Goal: Information Seeking & Learning: Check status

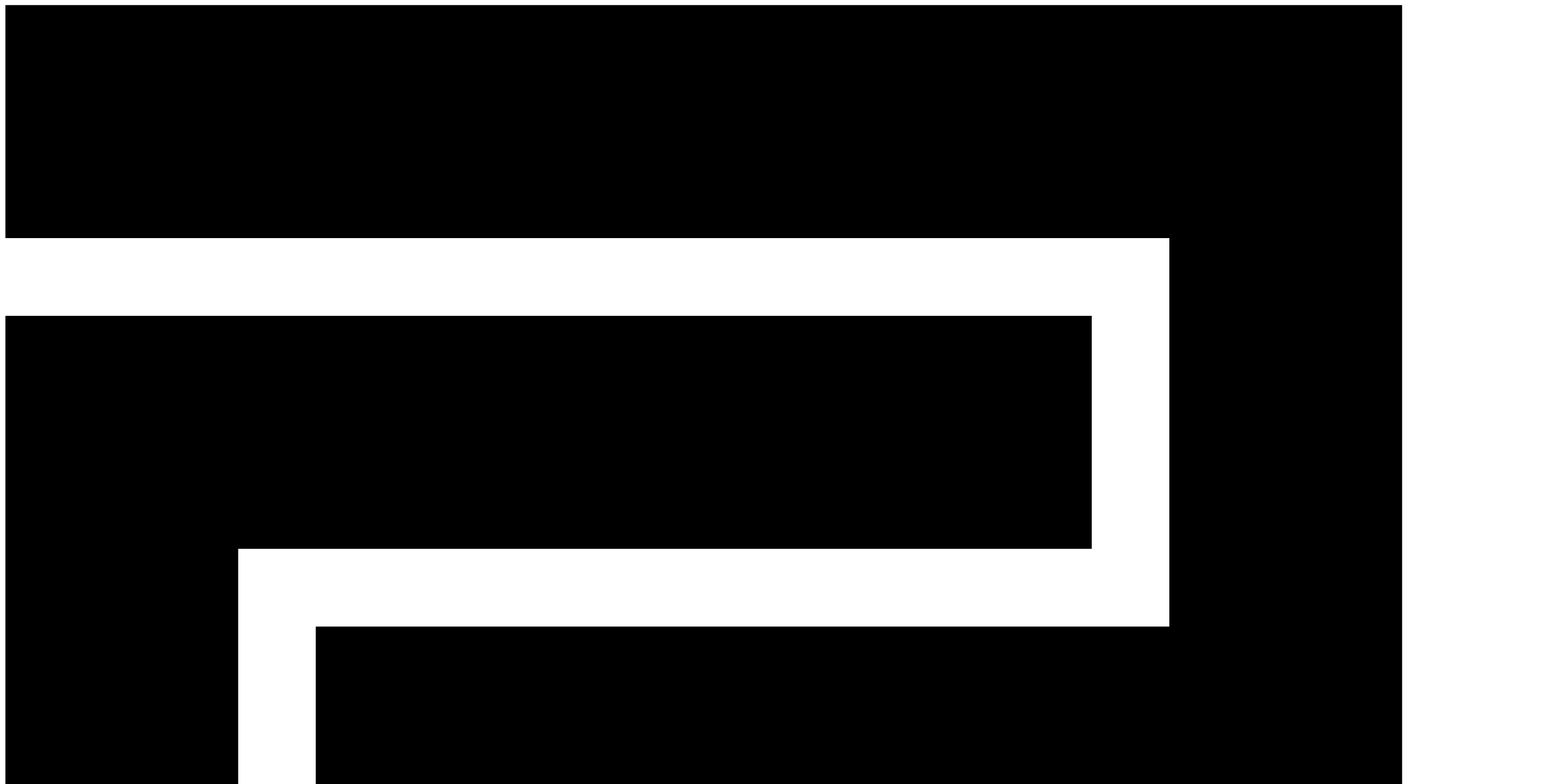
drag, startPoint x: 957, startPoint y: 162, endPoint x: 1036, endPoint y: 164, distance: 79.0
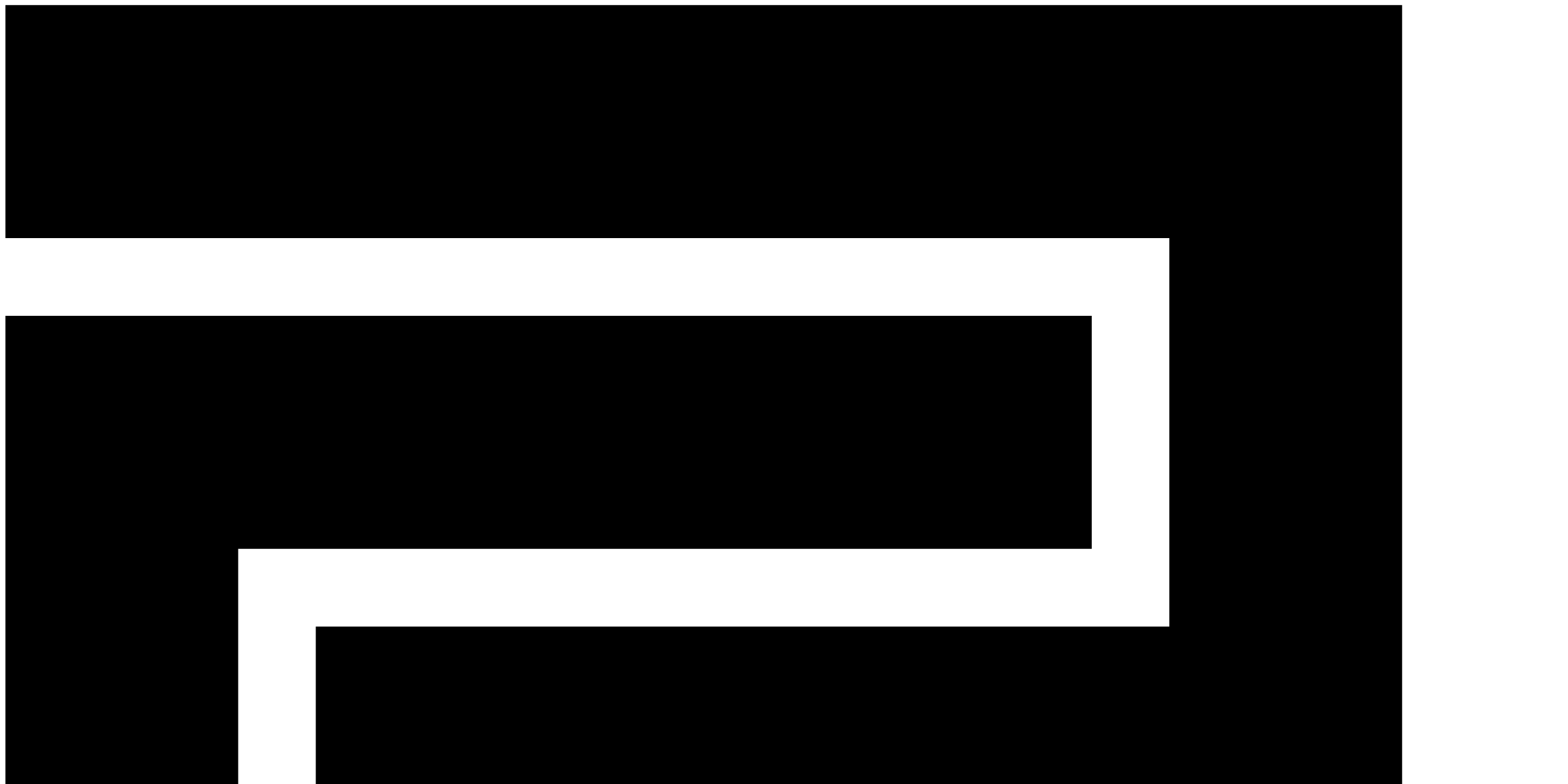
select select "*****"
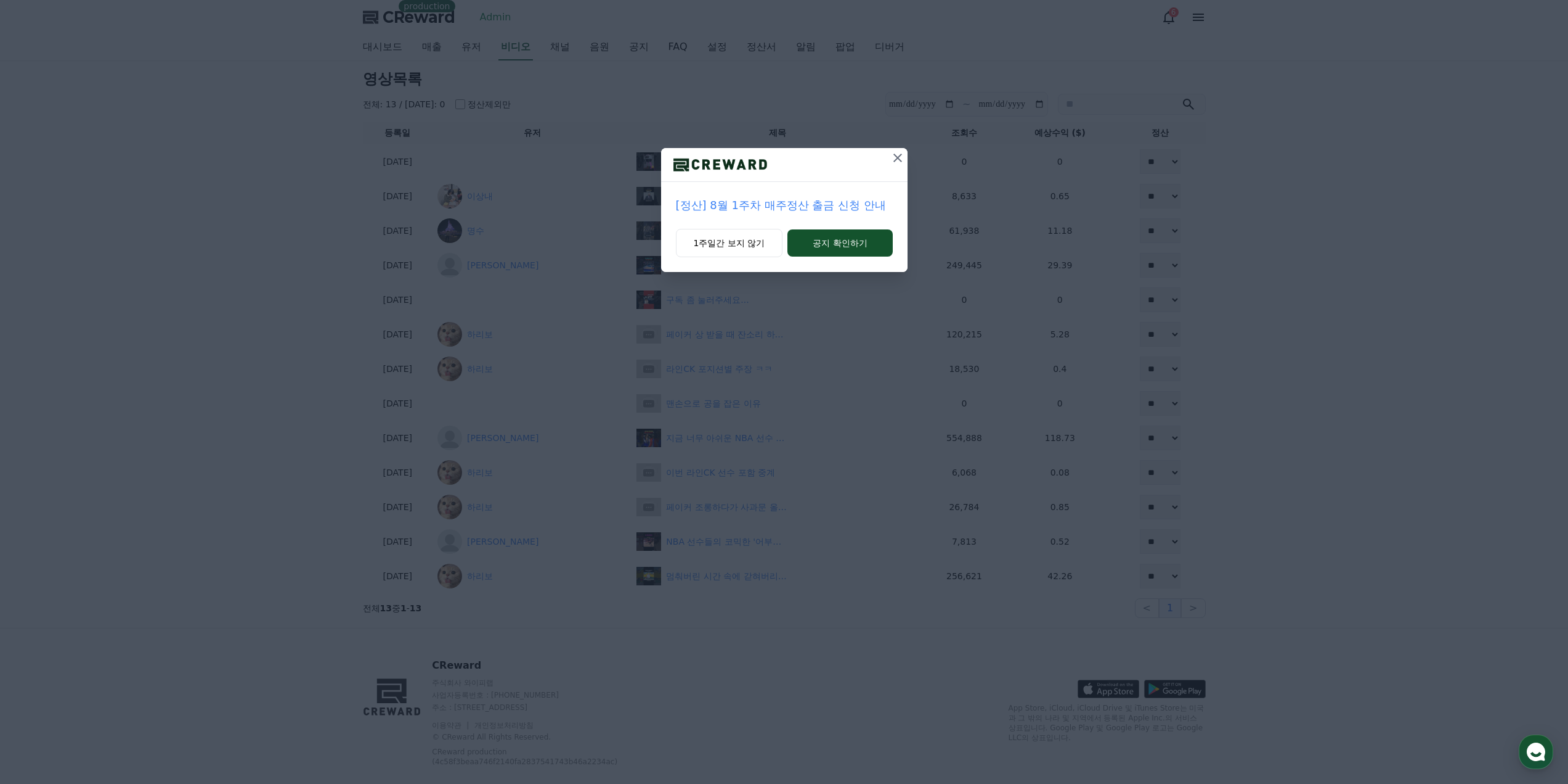
click at [897, 157] on icon at bounding box center [897, 157] width 8 height 8
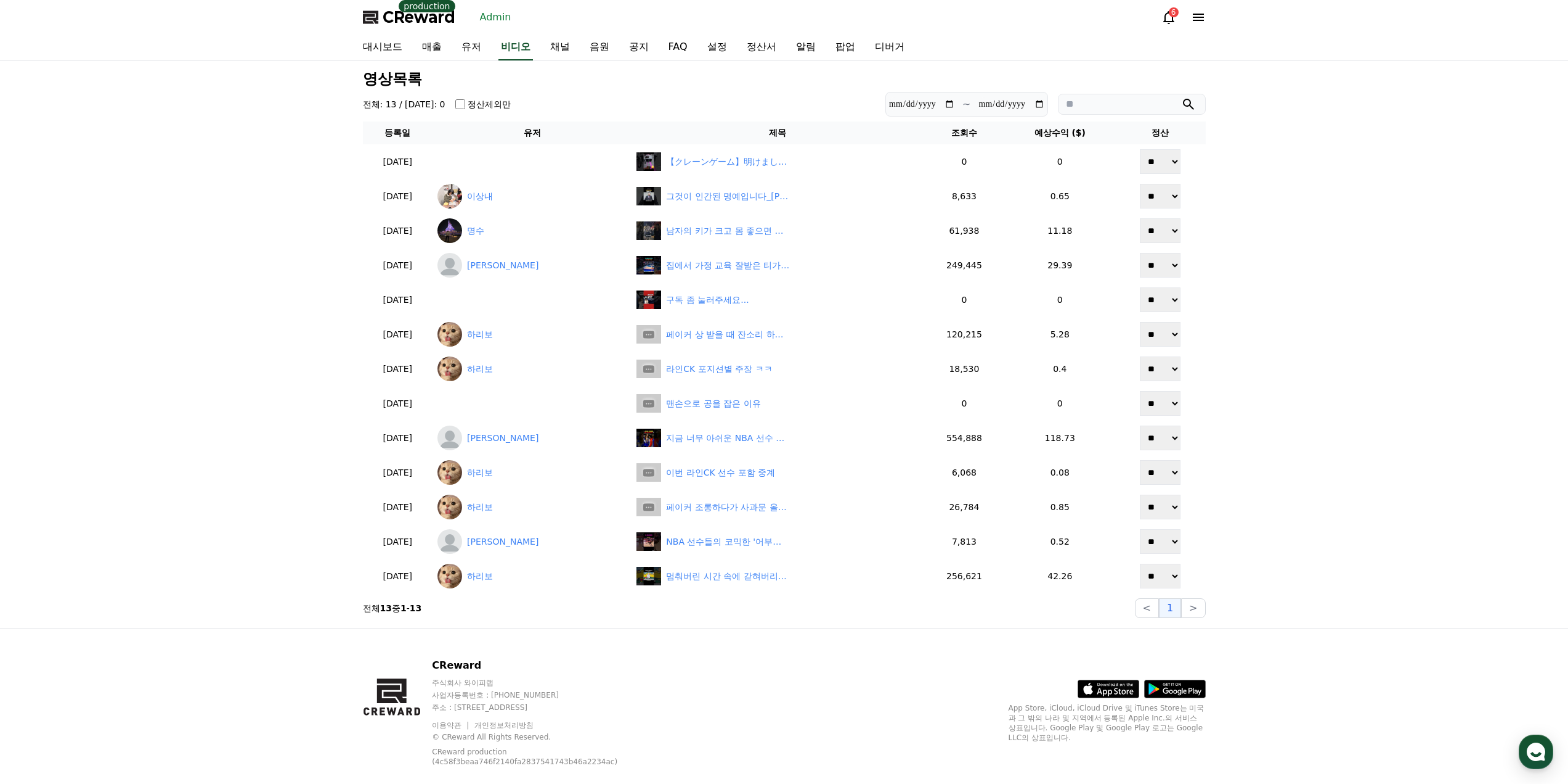
drag, startPoint x: 296, startPoint y: 201, endPoint x: 263, endPoint y: 202, distance: 33.0
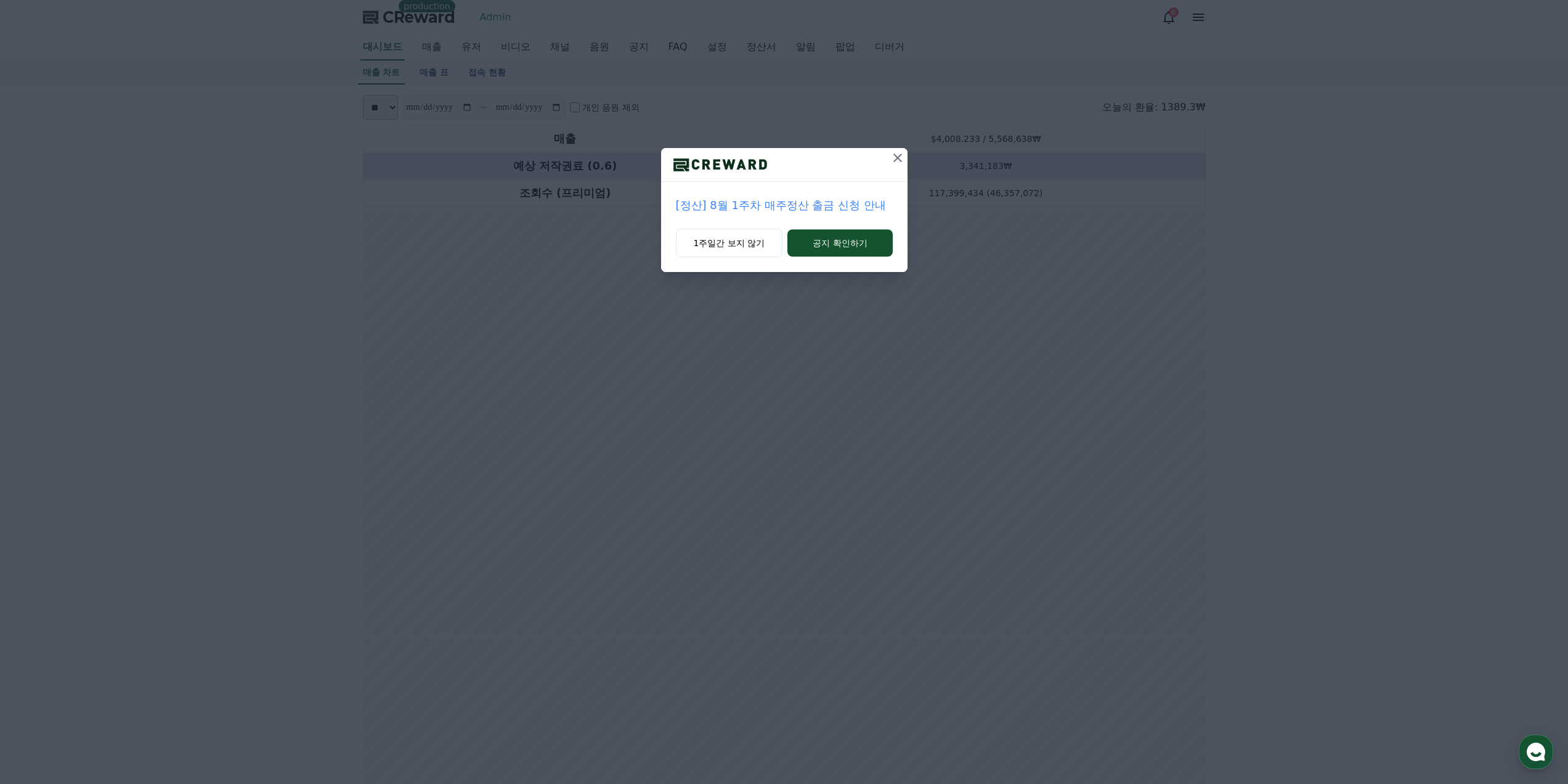
click at [905, 152] on button at bounding box center [897, 157] width 19 height 19
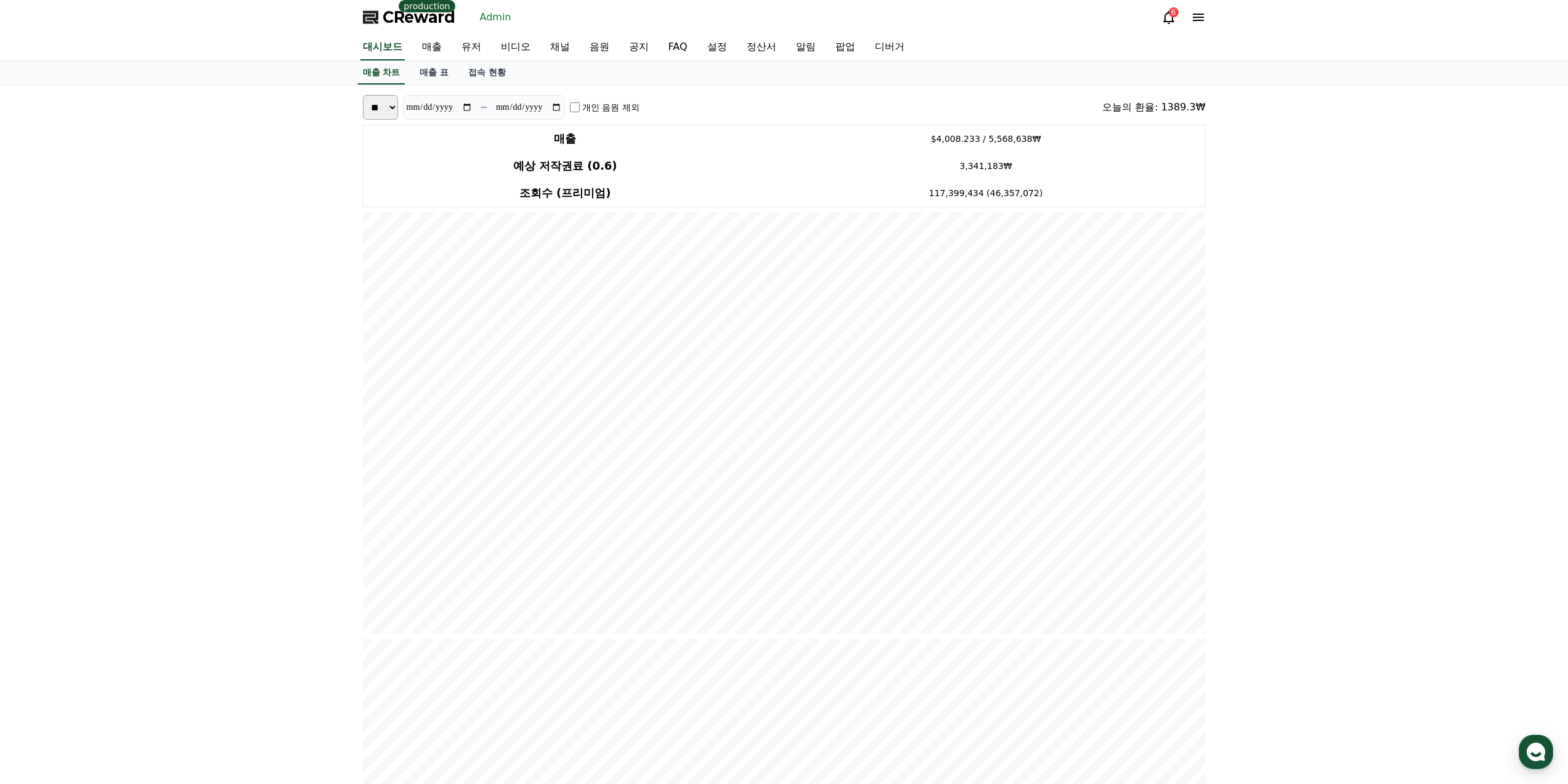
click at [386, 103] on select "*** **" at bounding box center [380, 107] width 35 height 25
click at [363, 95] on select "*** **" at bounding box center [380, 107] width 35 height 25
drag, startPoint x: 398, startPoint y: 109, endPoint x: 392, endPoint y: 119, distance: 11.7
click at [398, 109] on select "*** **" at bounding box center [380, 107] width 35 height 25
click at [363, 115] on select "*** **" at bounding box center [380, 107] width 35 height 25
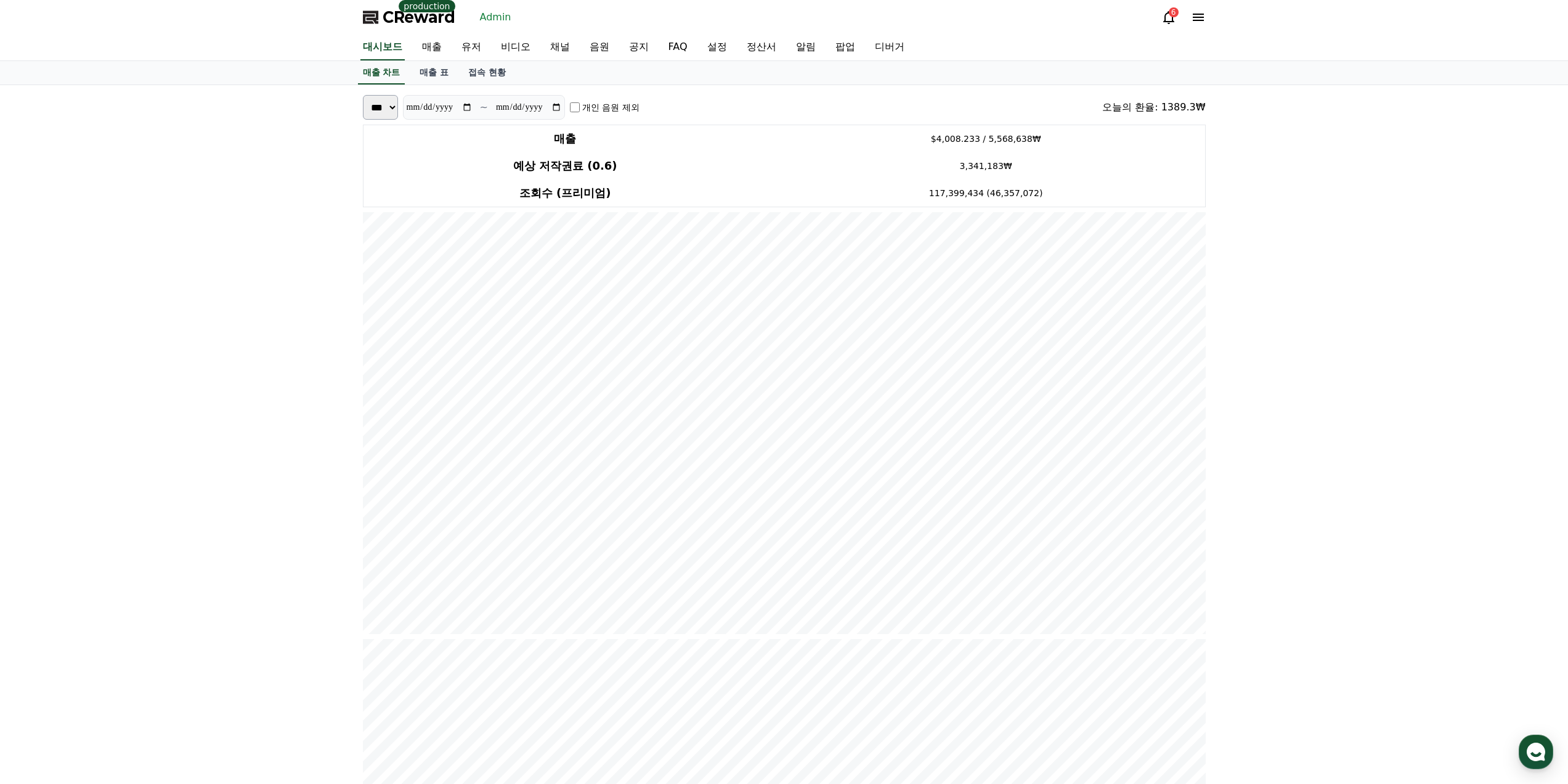
click at [398, 112] on select "*** **" at bounding box center [380, 107] width 35 height 25
select select "*****"
click at [363, 115] on select "*** **" at bounding box center [380, 107] width 35 height 25
click at [674, 105] on div "*** ** 개인 음원 제외 오늘의 환율: 1389.3₩" at bounding box center [784, 107] width 843 height 25
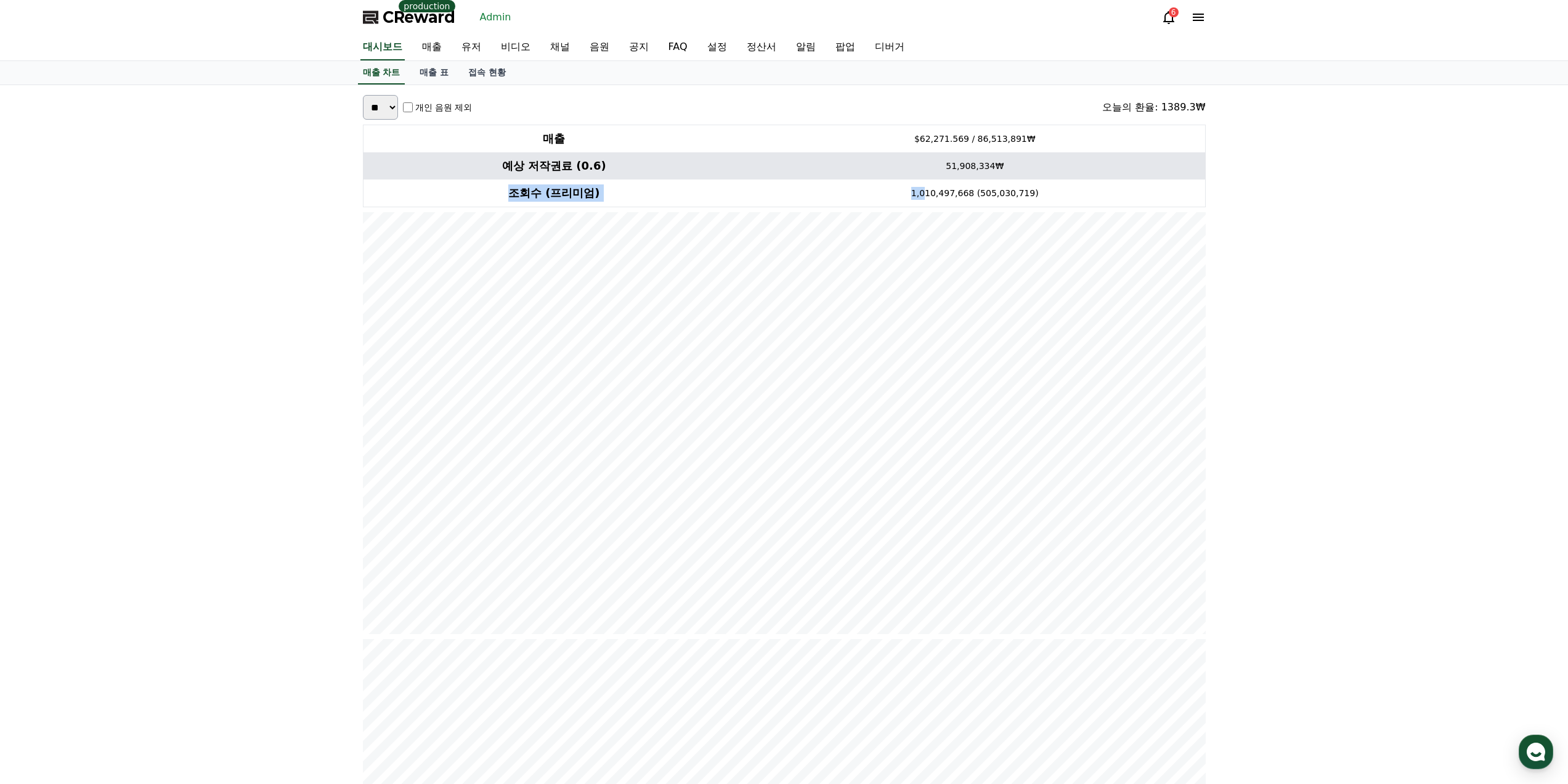
drag, startPoint x: 944, startPoint y: 181, endPoint x: 1086, endPoint y: 165, distance: 142.9
click at [1086, 165] on table "매출 $62,271.569 / 86,513,891₩ 예상 저작권료 (0.6) 51,908,334₩ 조회수 (프리미엄) 1,010,497,668…" at bounding box center [784, 166] width 843 height 82
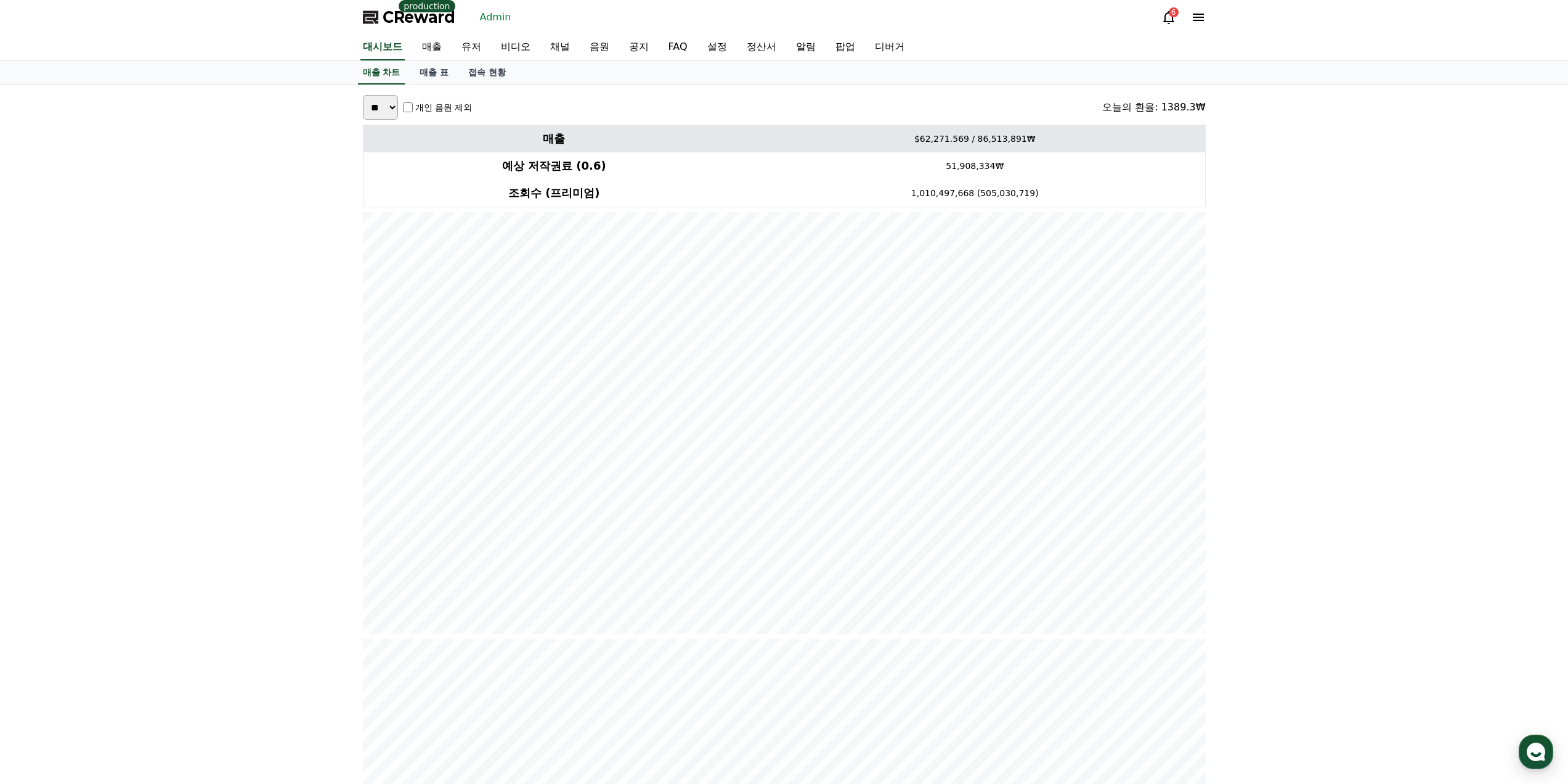
click at [915, 148] on td "$62,271.569 / 86,513,891₩" at bounding box center [975, 139] width 461 height 28
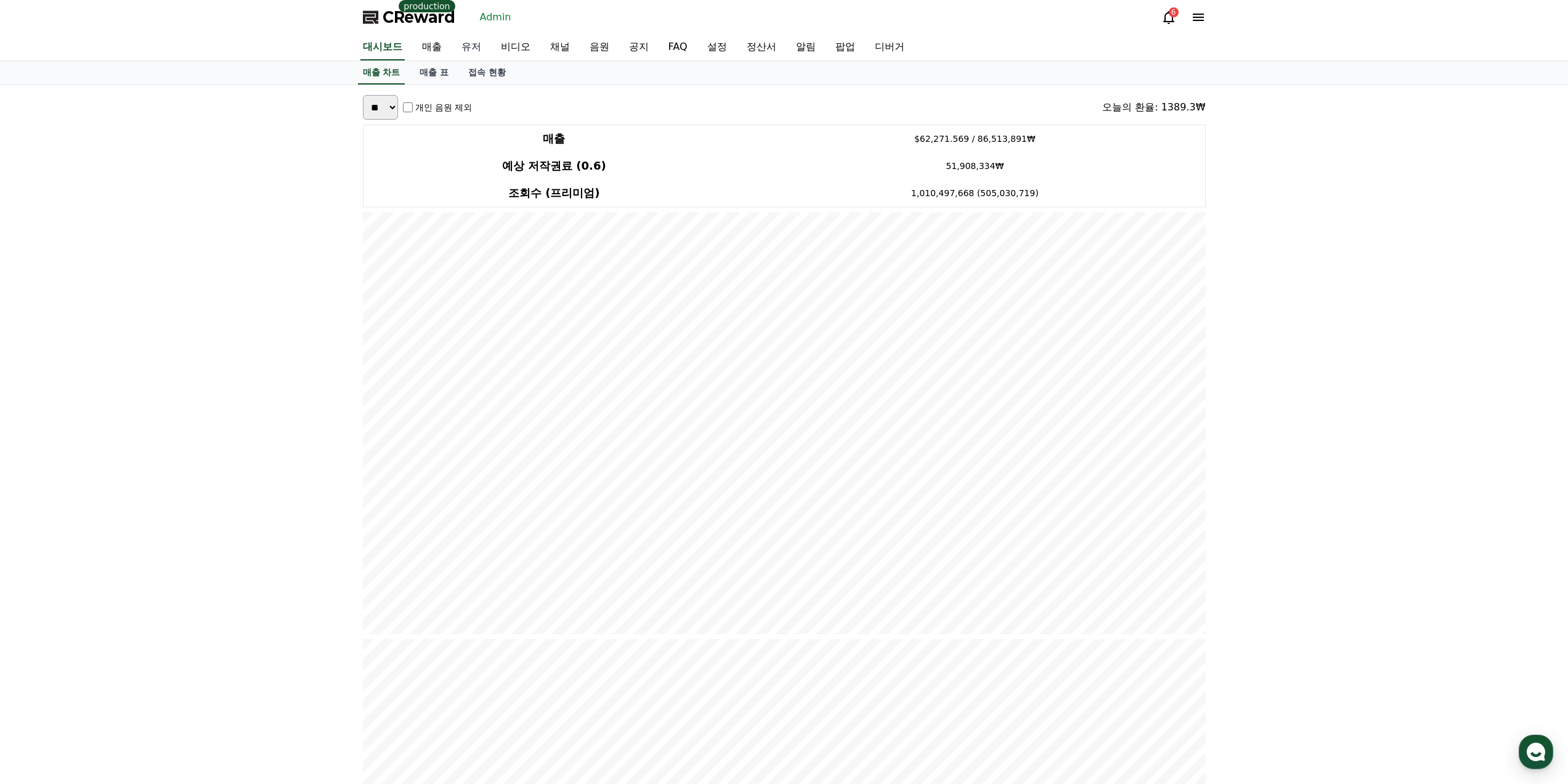
click at [473, 52] on link "유저" at bounding box center [471, 47] width 40 height 26
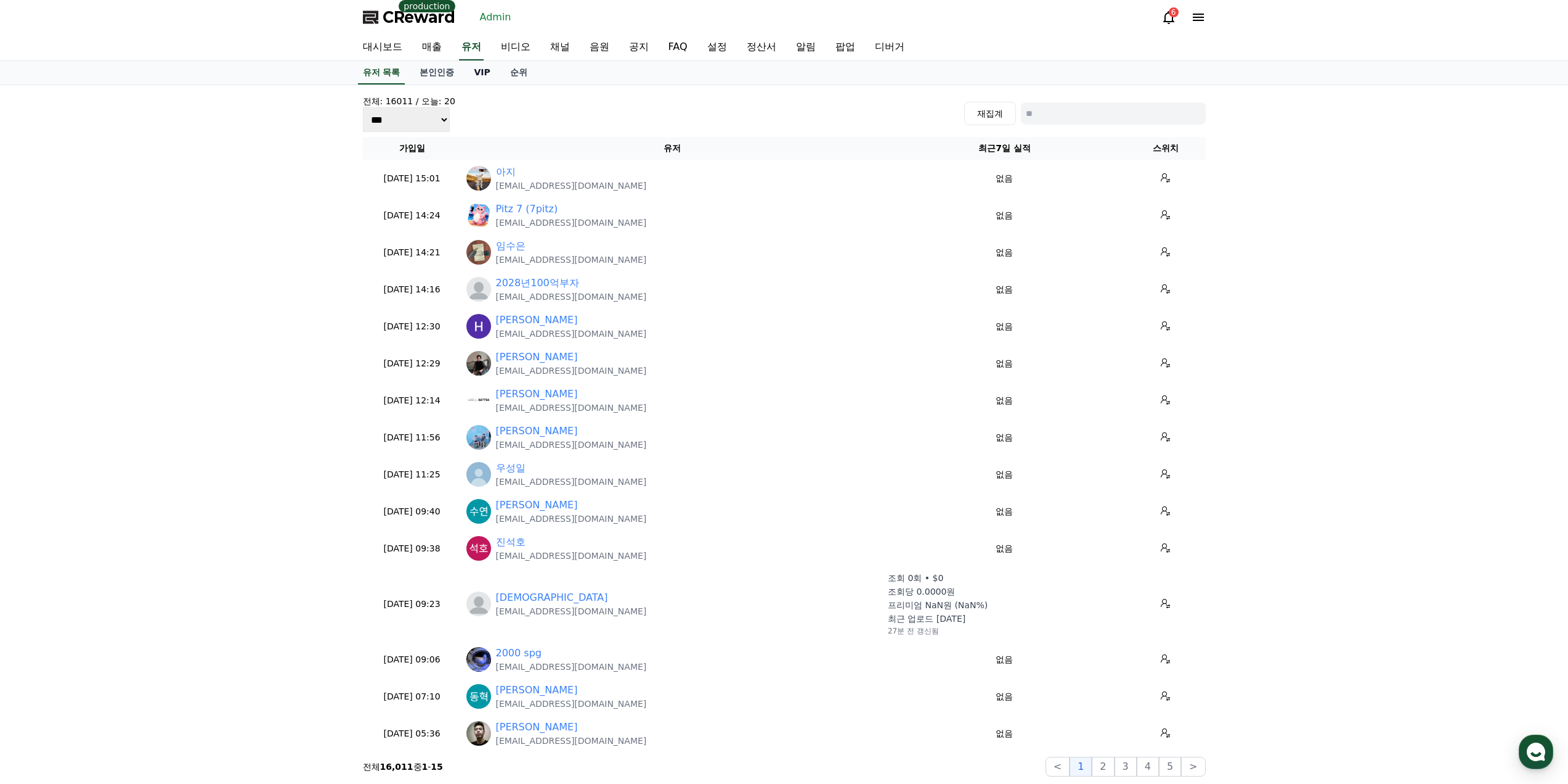
click at [479, 71] on link "VIP" at bounding box center [482, 72] width 36 height 23
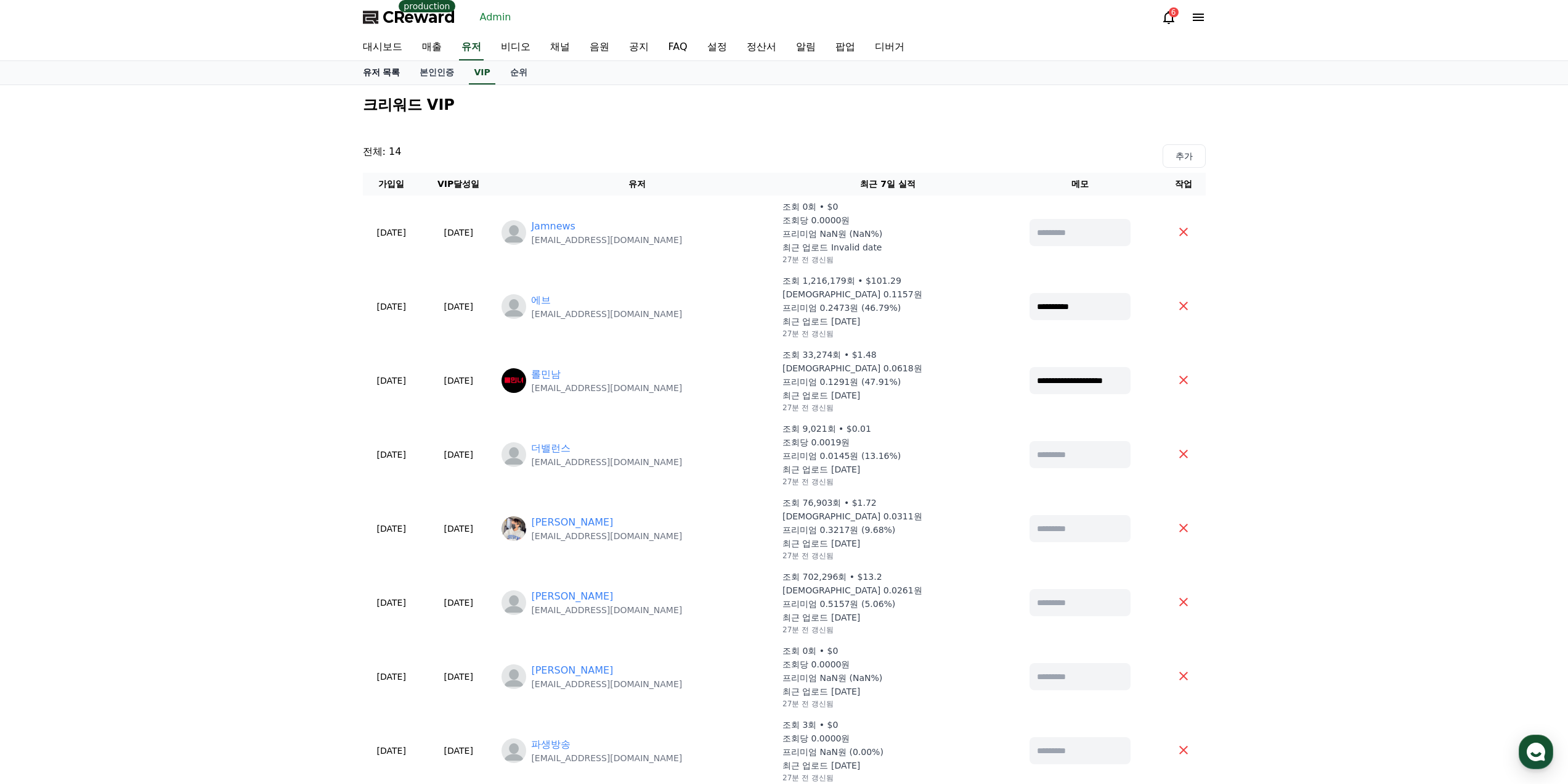
click at [409, 81] on link "유저 목록" at bounding box center [382, 72] width 57 height 23
click at [446, 73] on link "본인인증" at bounding box center [437, 72] width 55 height 23
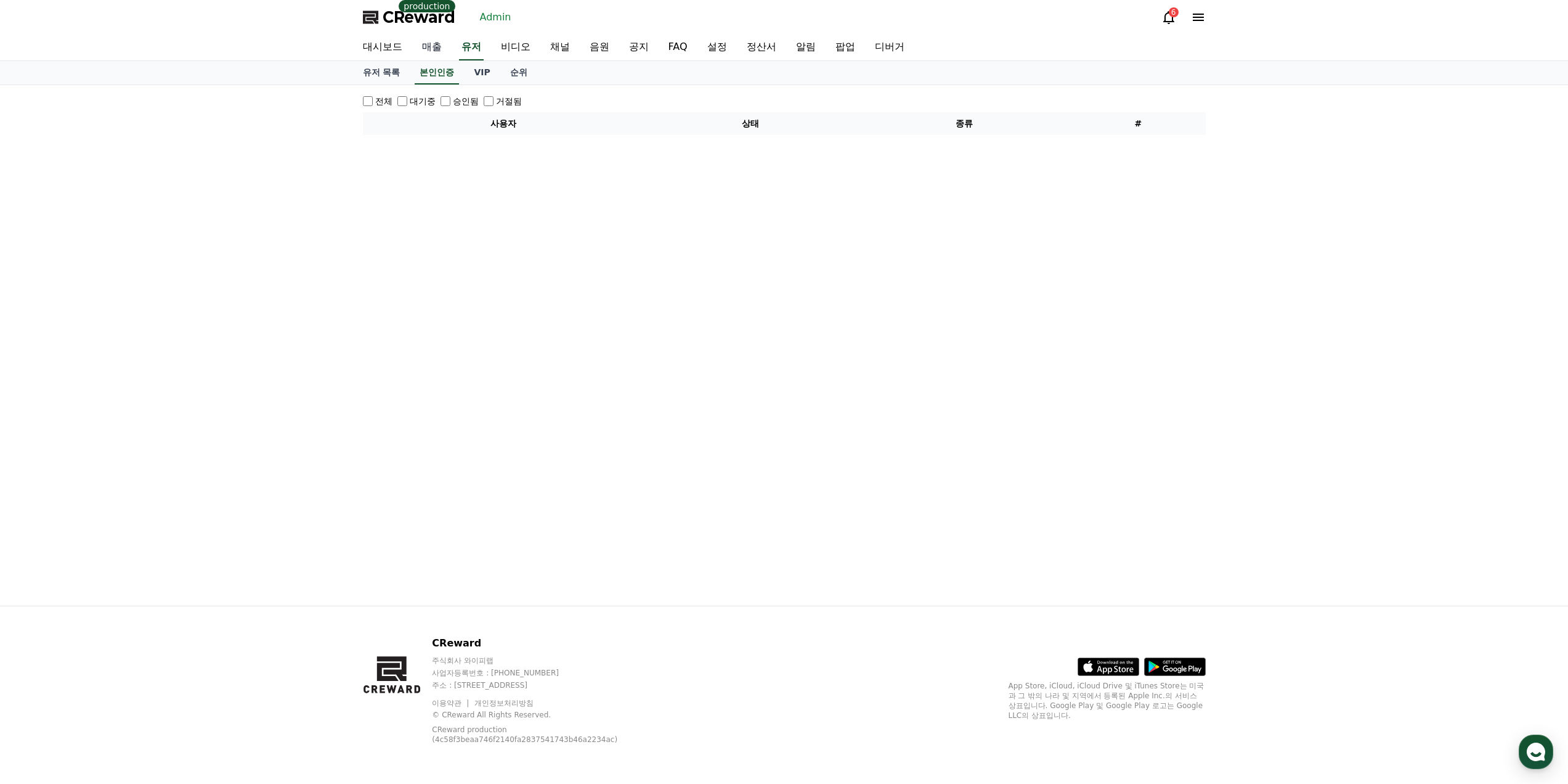
click at [431, 56] on link "매출" at bounding box center [432, 47] width 40 height 26
click at [433, 49] on link "매출" at bounding box center [432, 47] width 25 height 26
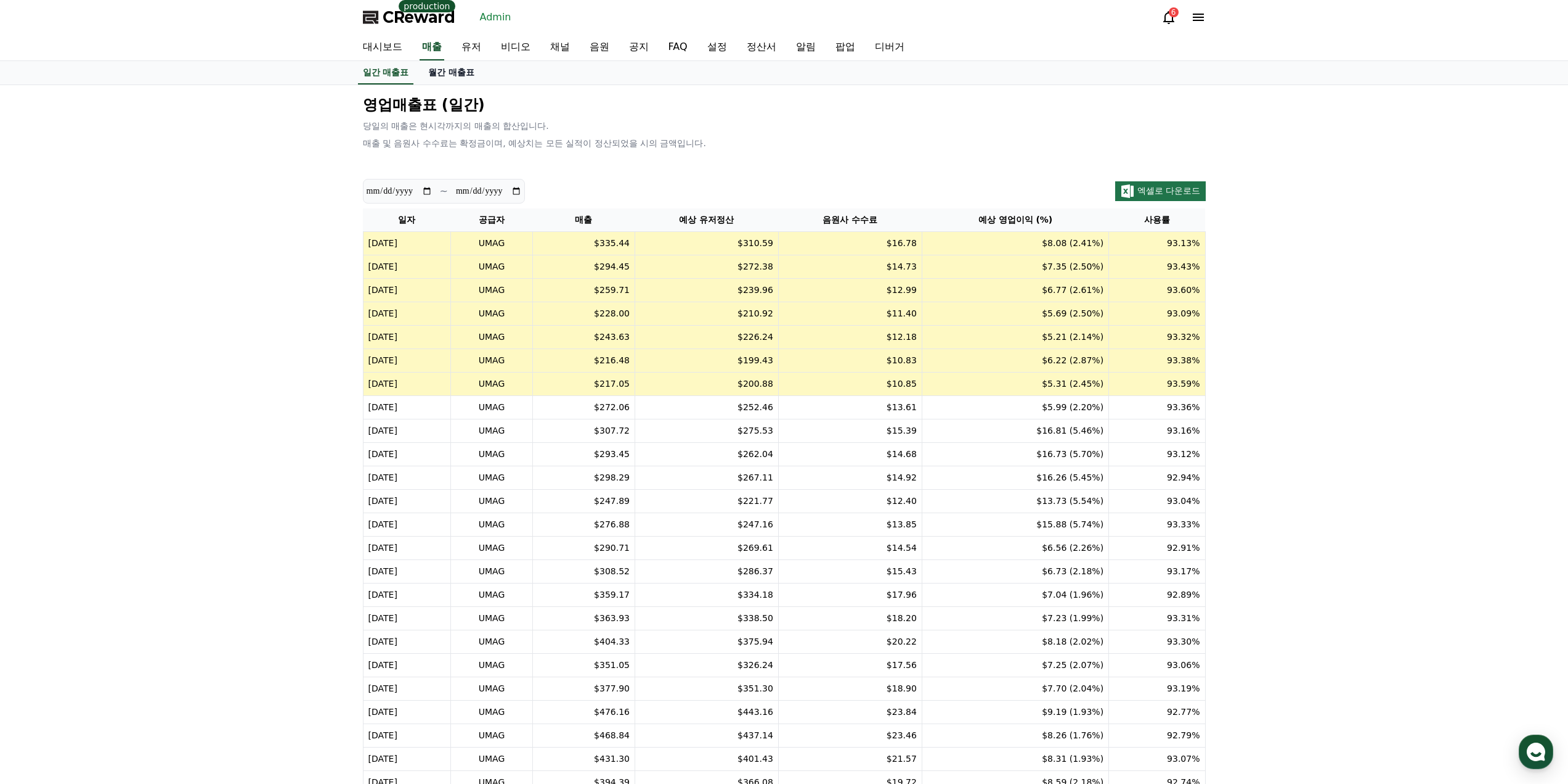
click at [457, 78] on link "월간 매출표" at bounding box center [451, 72] width 66 height 23
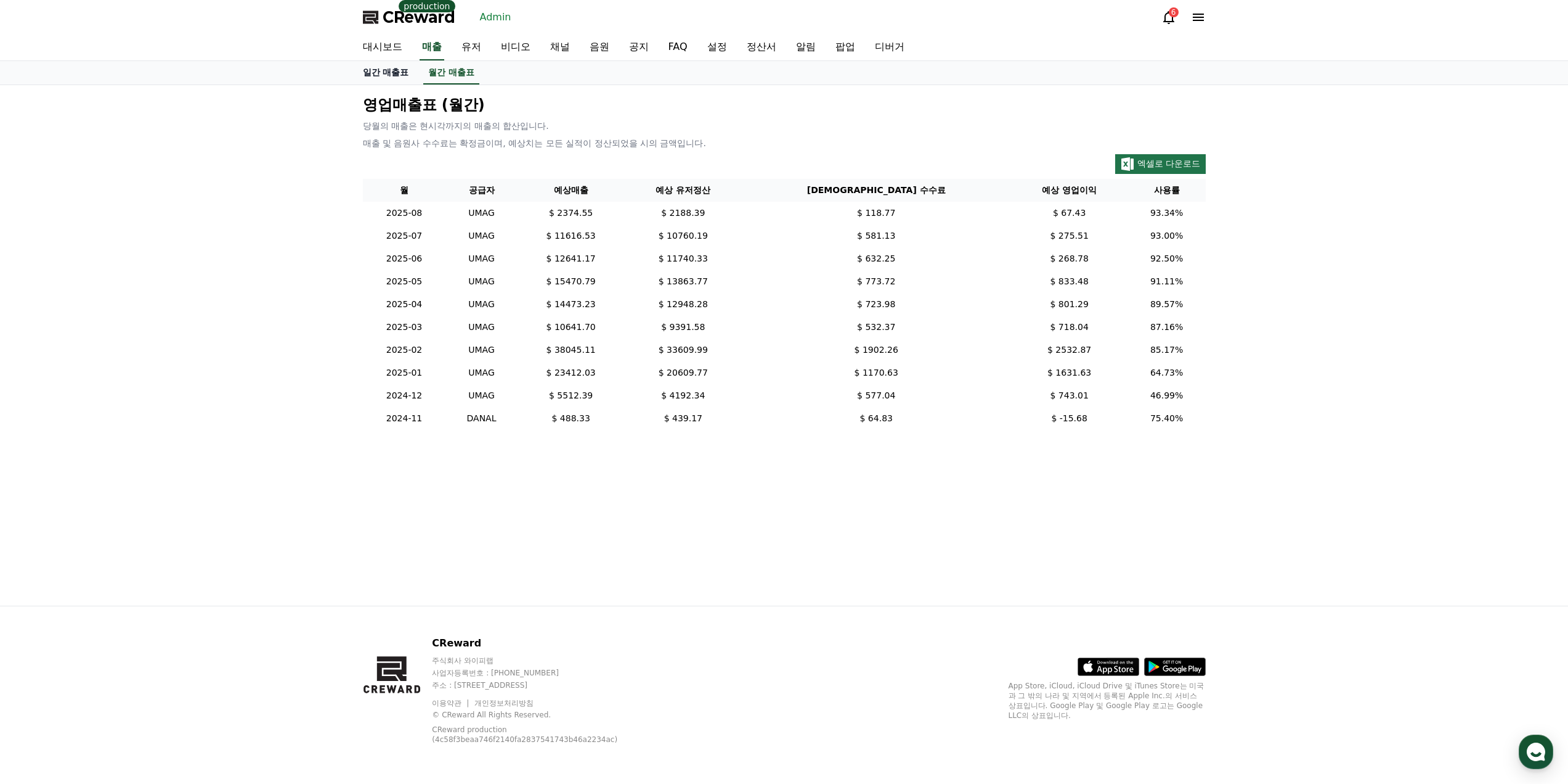
click at [377, 71] on link "일간 매출표" at bounding box center [386, 72] width 66 height 23
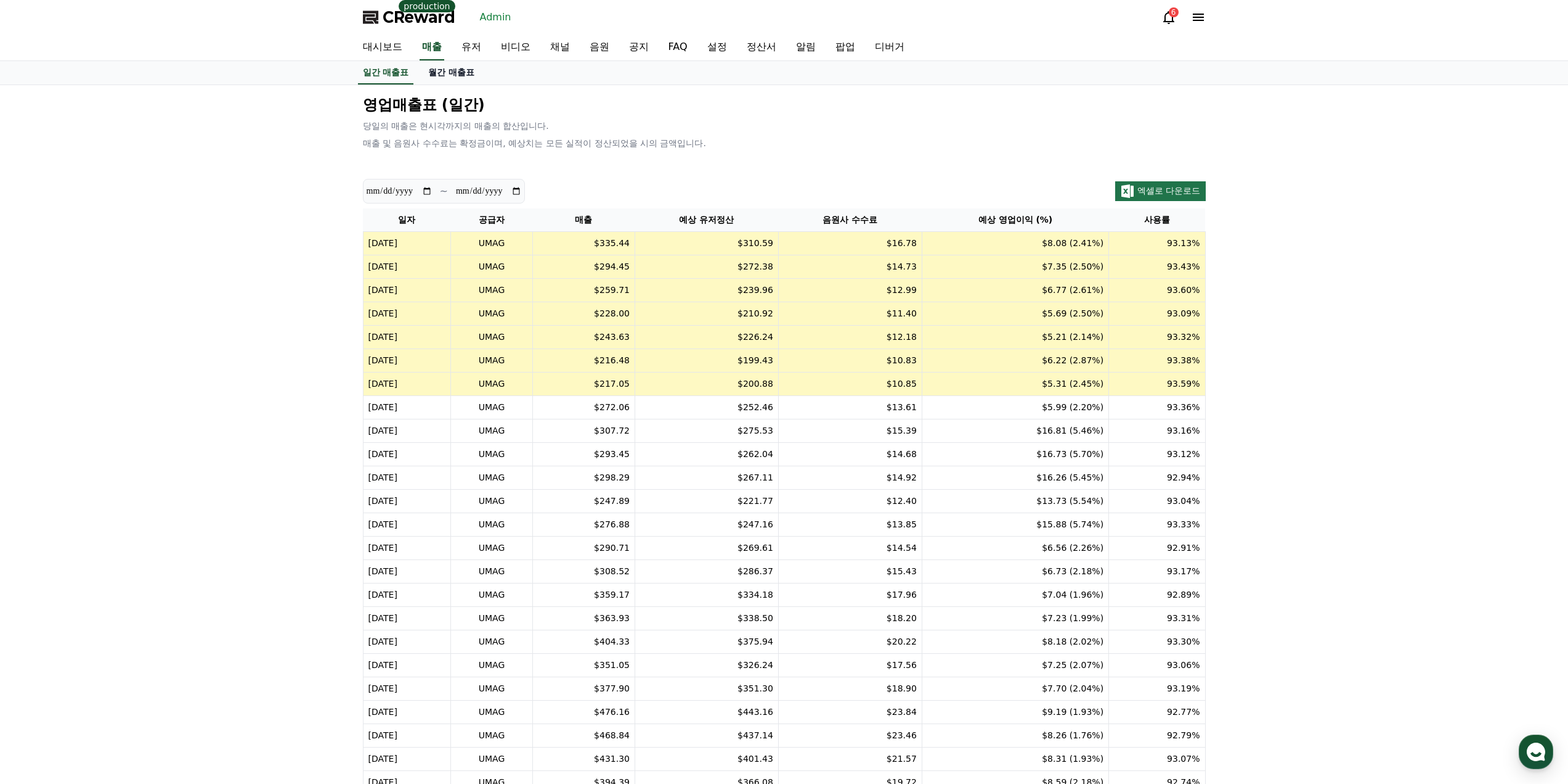
click at [463, 72] on link "월간 매출표" at bounding box center [451, 72] width 66 height 23
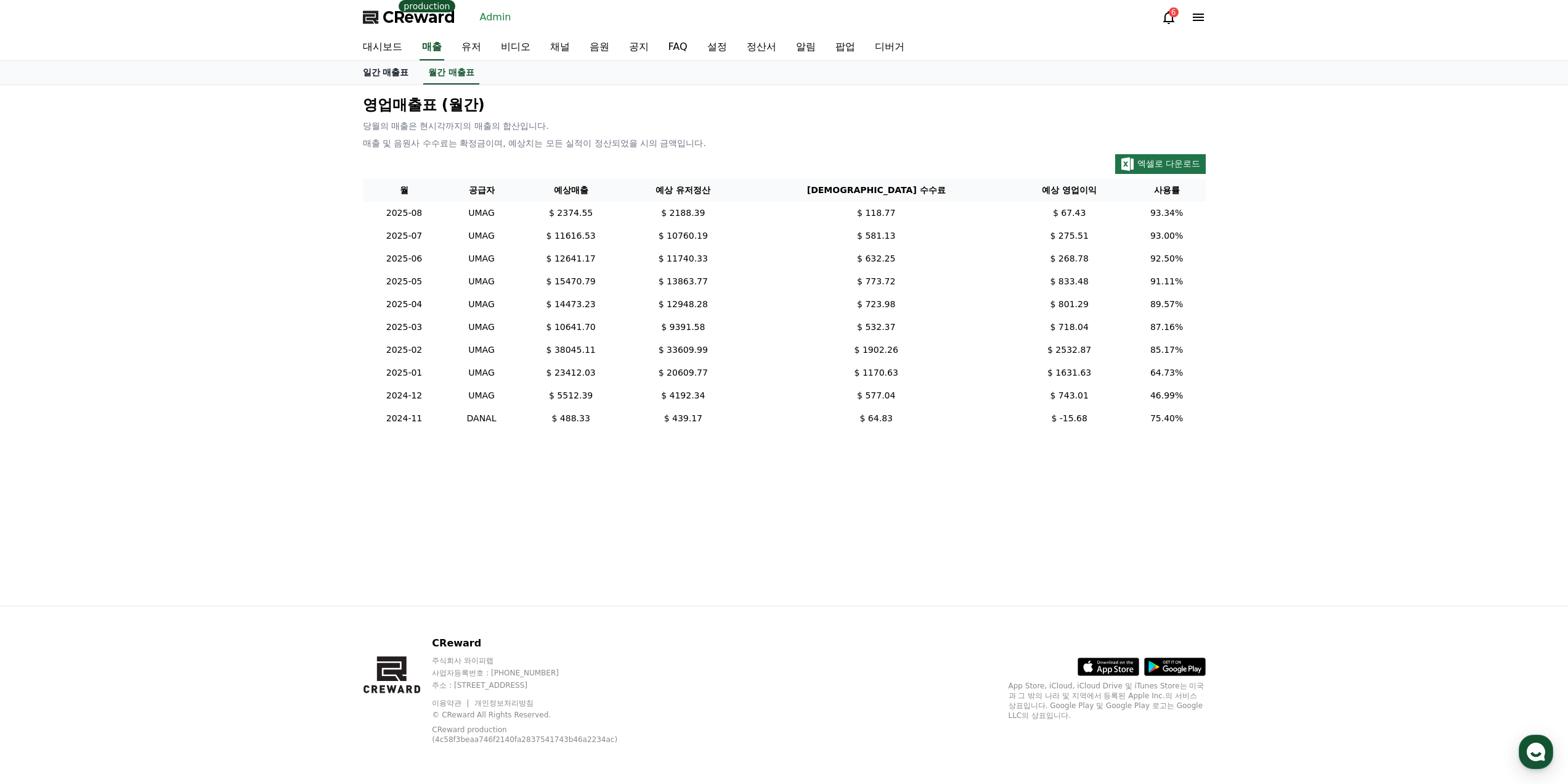
click at [391, 68] on link "일간 매출표" at bounding box center [386, 72] width 66 height 23
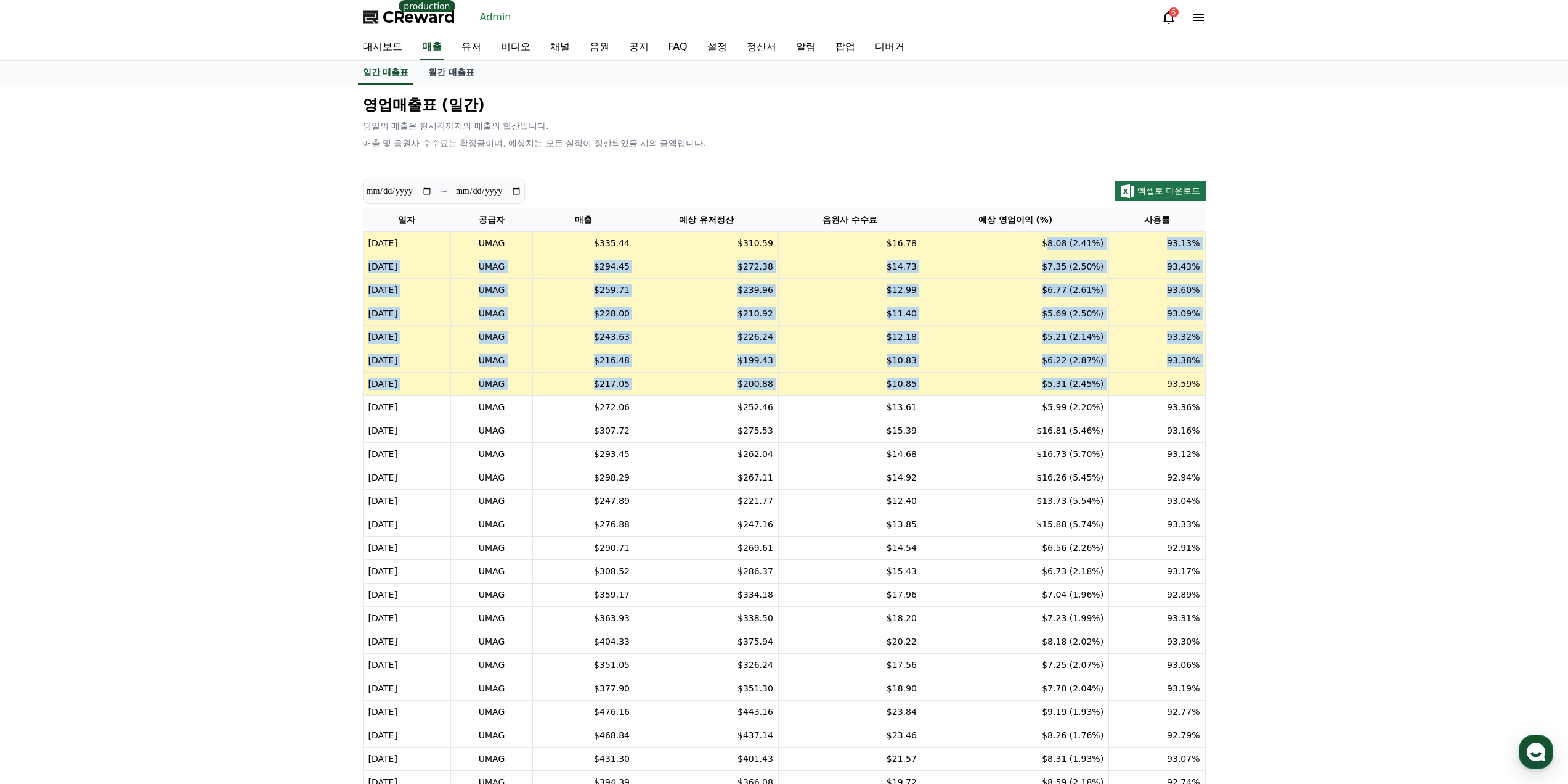
drag, startPoint x: 1069, startPoint y: 241, endPoint x: 1130, endPoint y: 378, distance: 150.0
click at [1130, 378] on table "일자 공급자 매출 예상 유저정산 음원사 수수료 예상 영업이익 (%) 사용률 2025-08-10 UMAG $335.44 $310.59 $16.7…" at bounding box center [784, 548] width 843 height 679
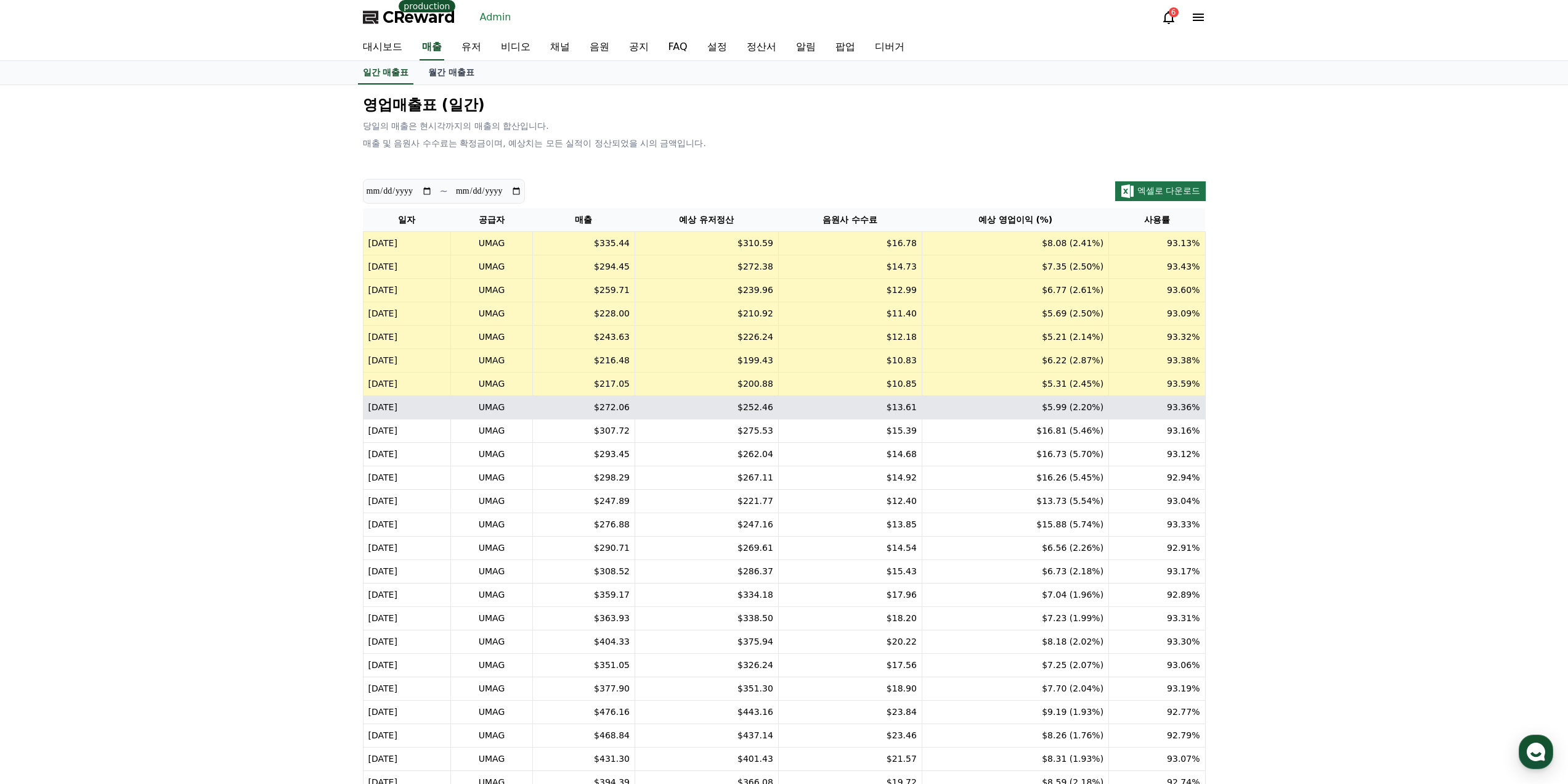
click at [661, 417] on td "$252.46" at bounding box center [706, 407] width 143 height 23
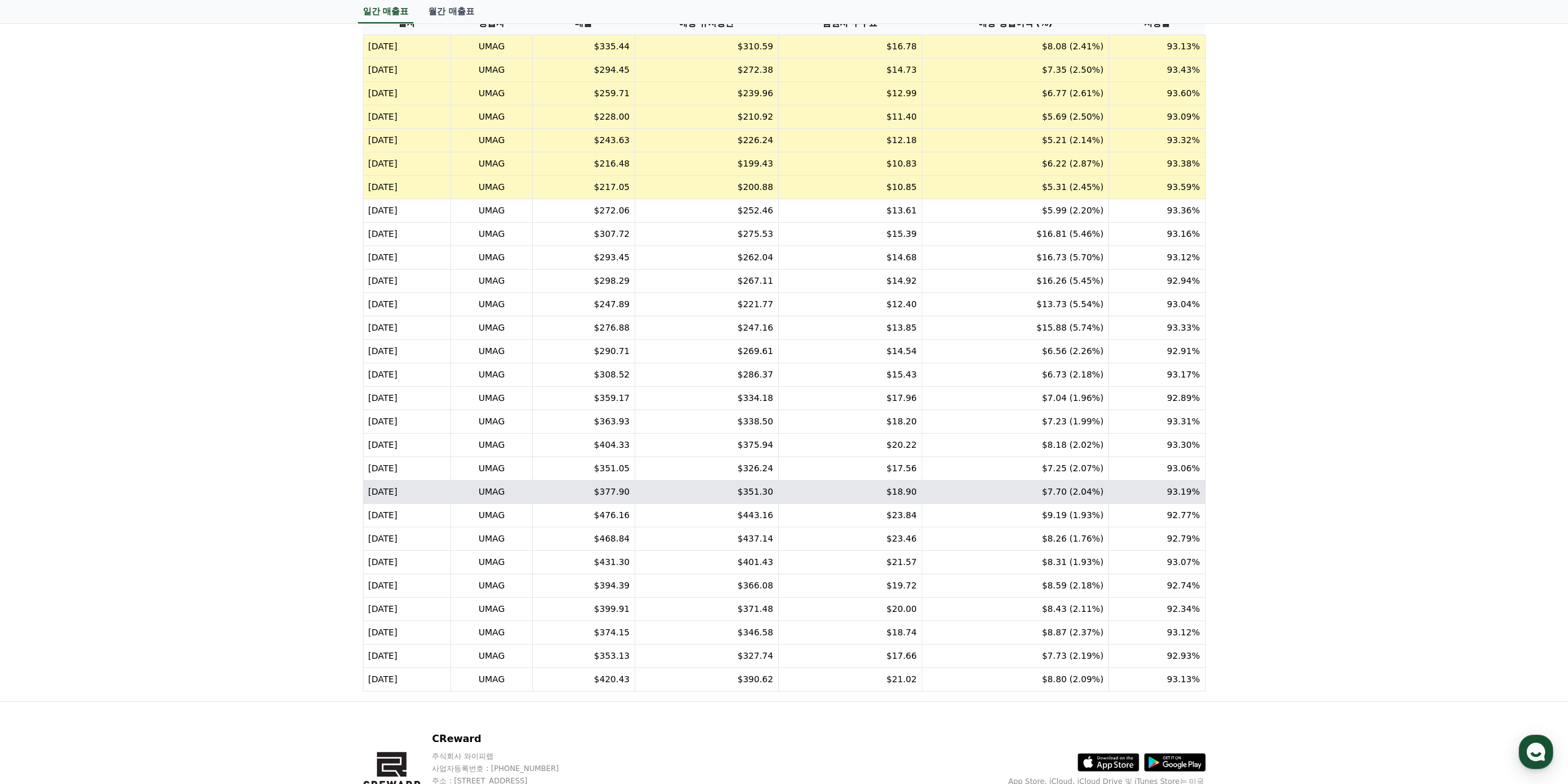
scroll to position [292, 0]
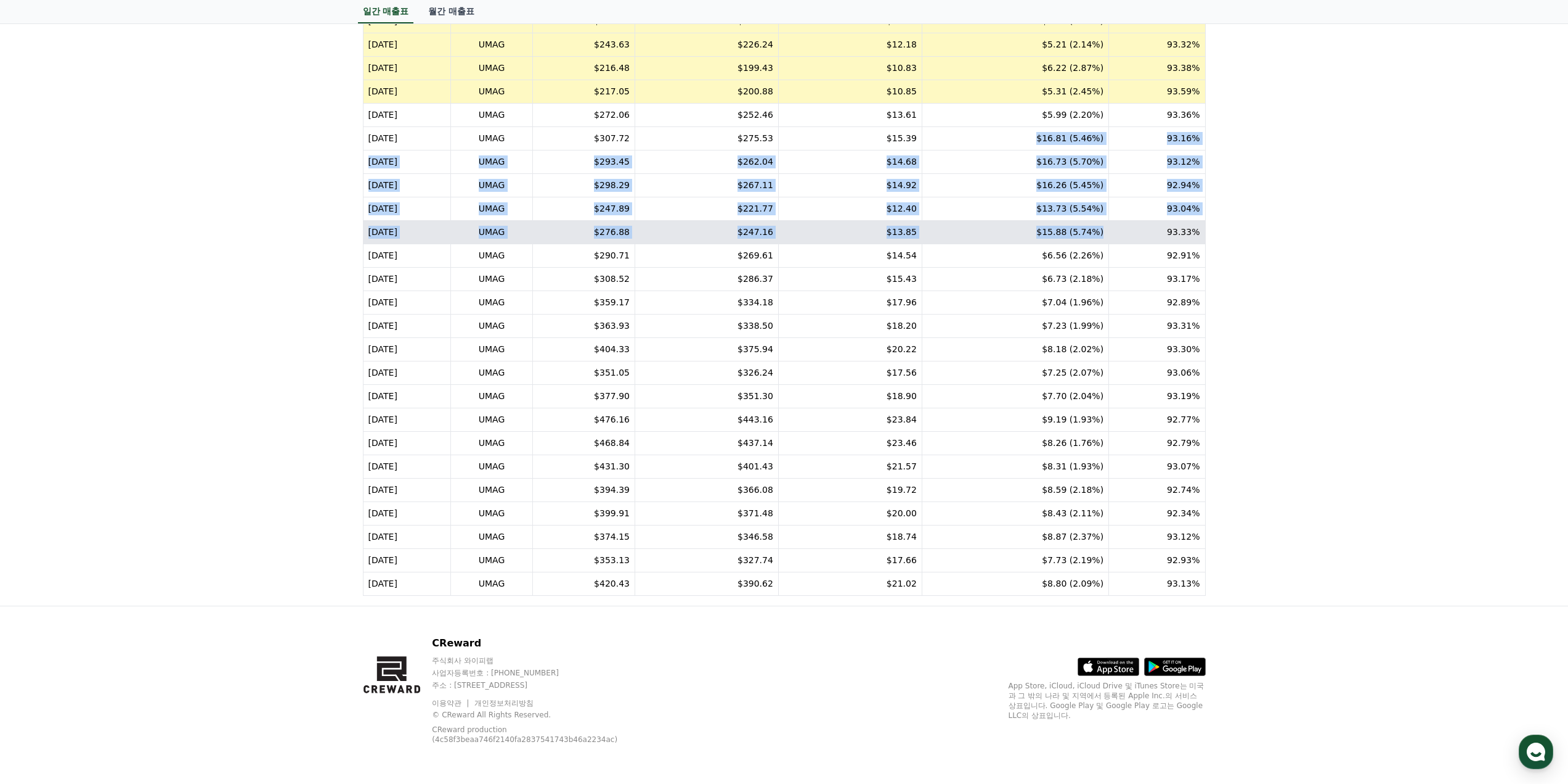
drag, startPoint x: 1041, startPoint y: 136, endPoint x: 1117, endPoint y: 230, distance: 120.9
click at [1117, 230] on table "일자 공급자 매출 예상 유저정산 음원사 수수료 예상 영업이익 (%) 사용률 2025-08-10 UMAG $335.44 $310.59 $16.7…" at bounding box center [784, 255] width 843 height 679
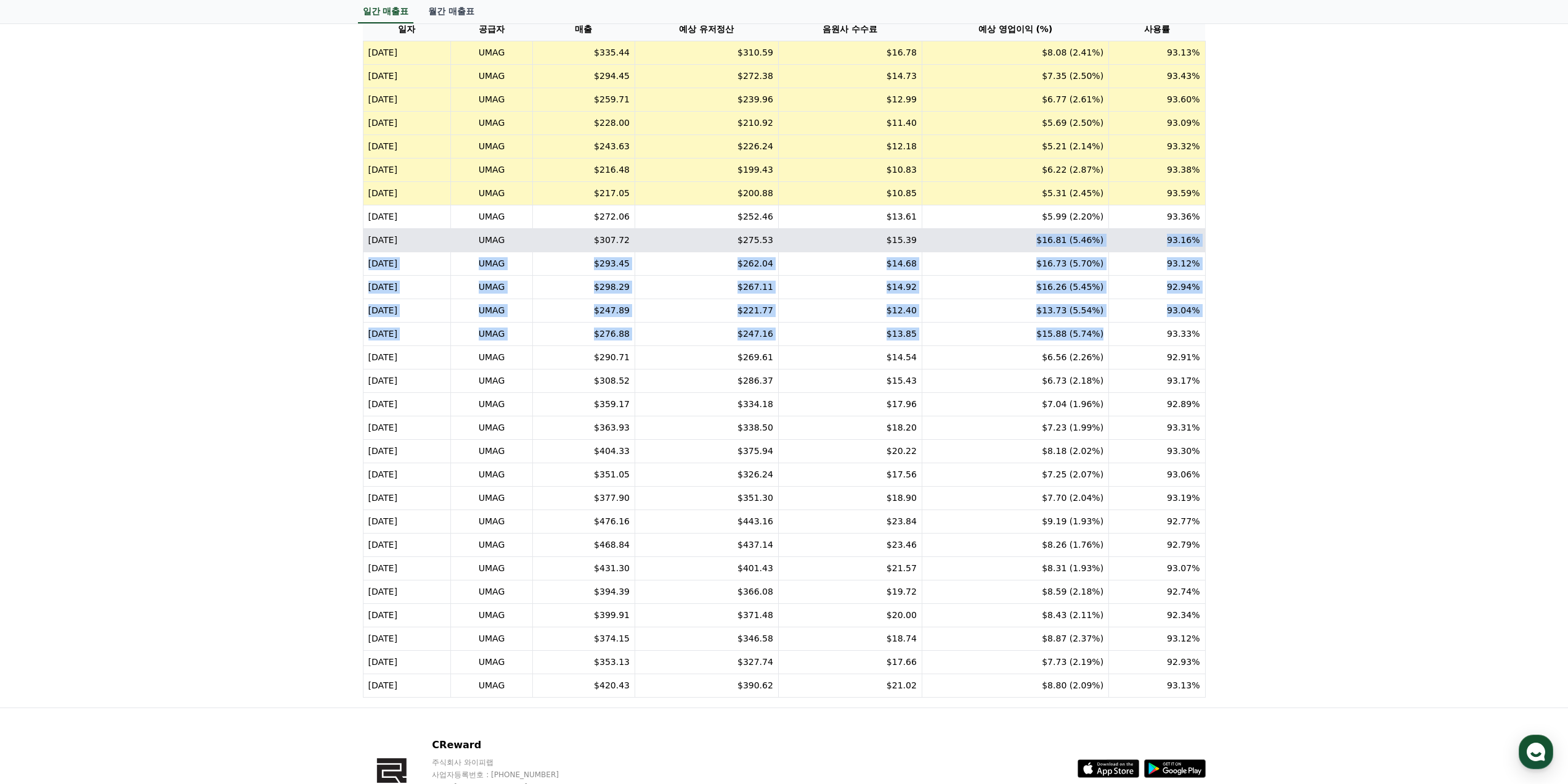
scroll to position [168, 0]
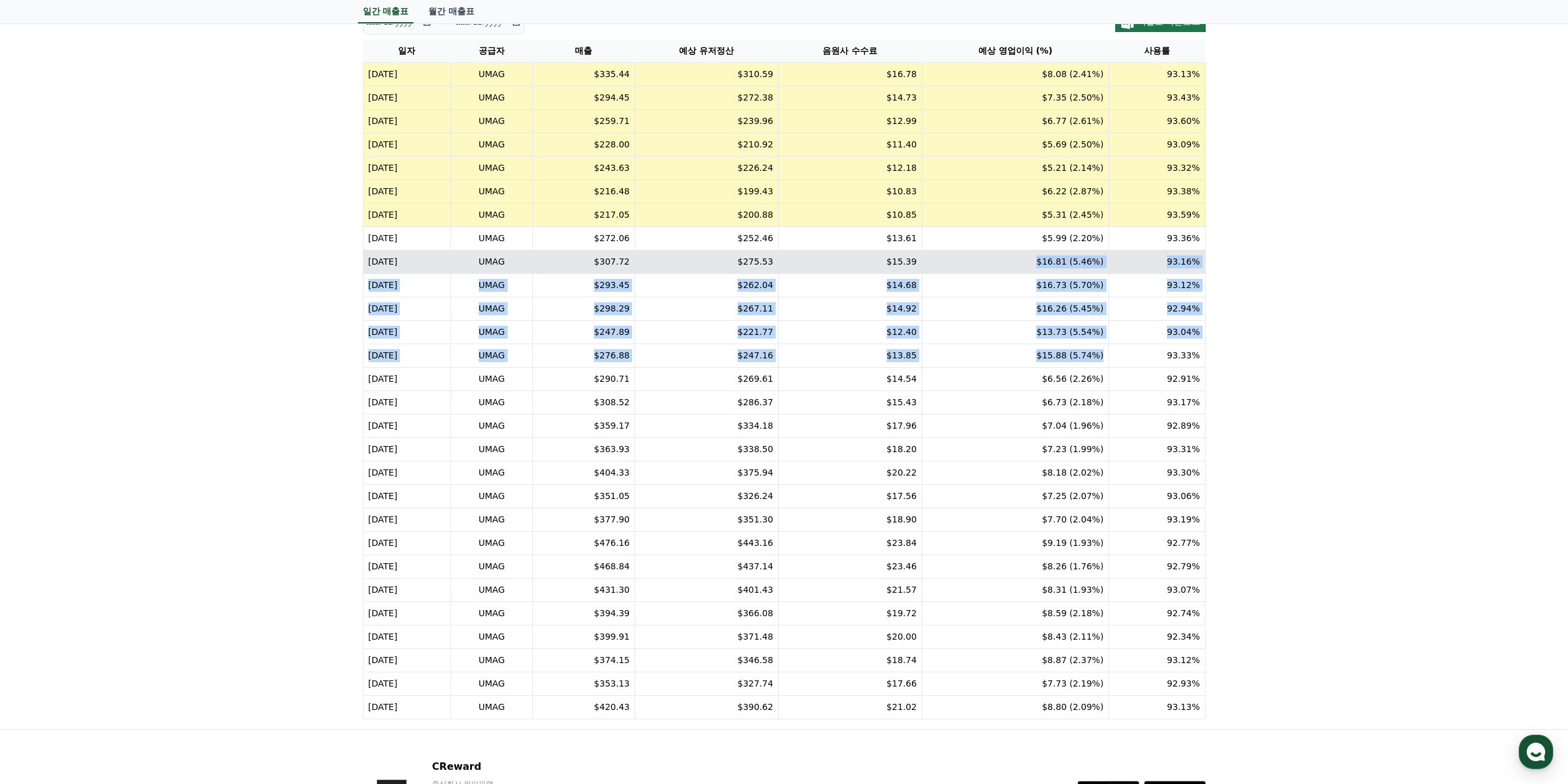
click at [1021, 265] on td "$16.81 (5.46%)" at bounding box center [1015, 261] width 187 height 23
drag, startPoint x: 1117, startPoint y: 353, endPoint x: 1056, endPoint y: 256, distance: 114.6
click at [1056, 256] on table "일자 공급자 매출 예상 유저정산 음원사 수수료 예상 영업이익 (%) 사용률 2025-08-10 UMAG $335.44 $310.59 $16.7…" at bounding box center [784, 380] width 843 height 679
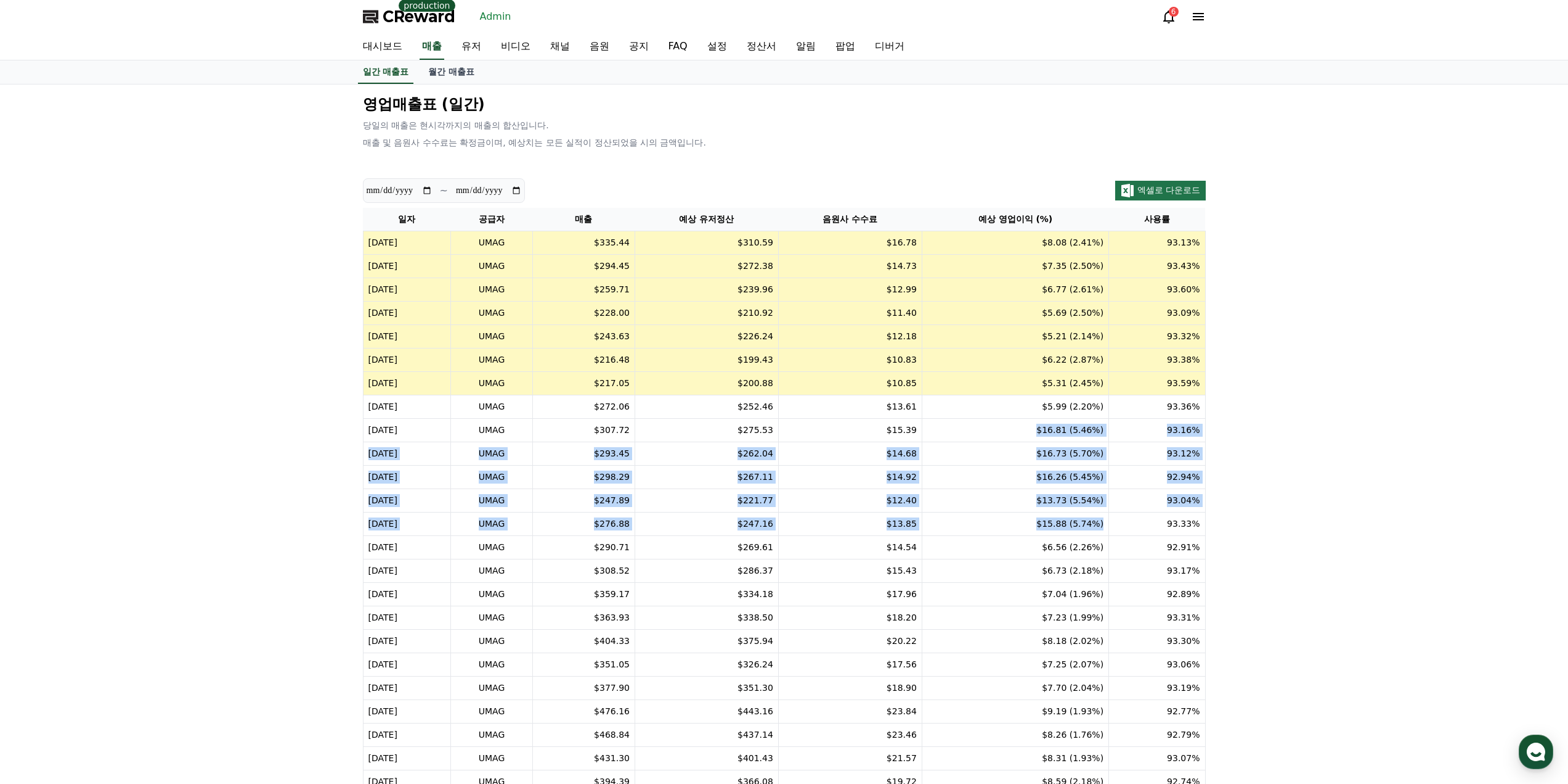
scroll to position [0, 0]
click at [459, 69] on link "월간 매출표" at bounding box center [451, 72] width 66 height 23
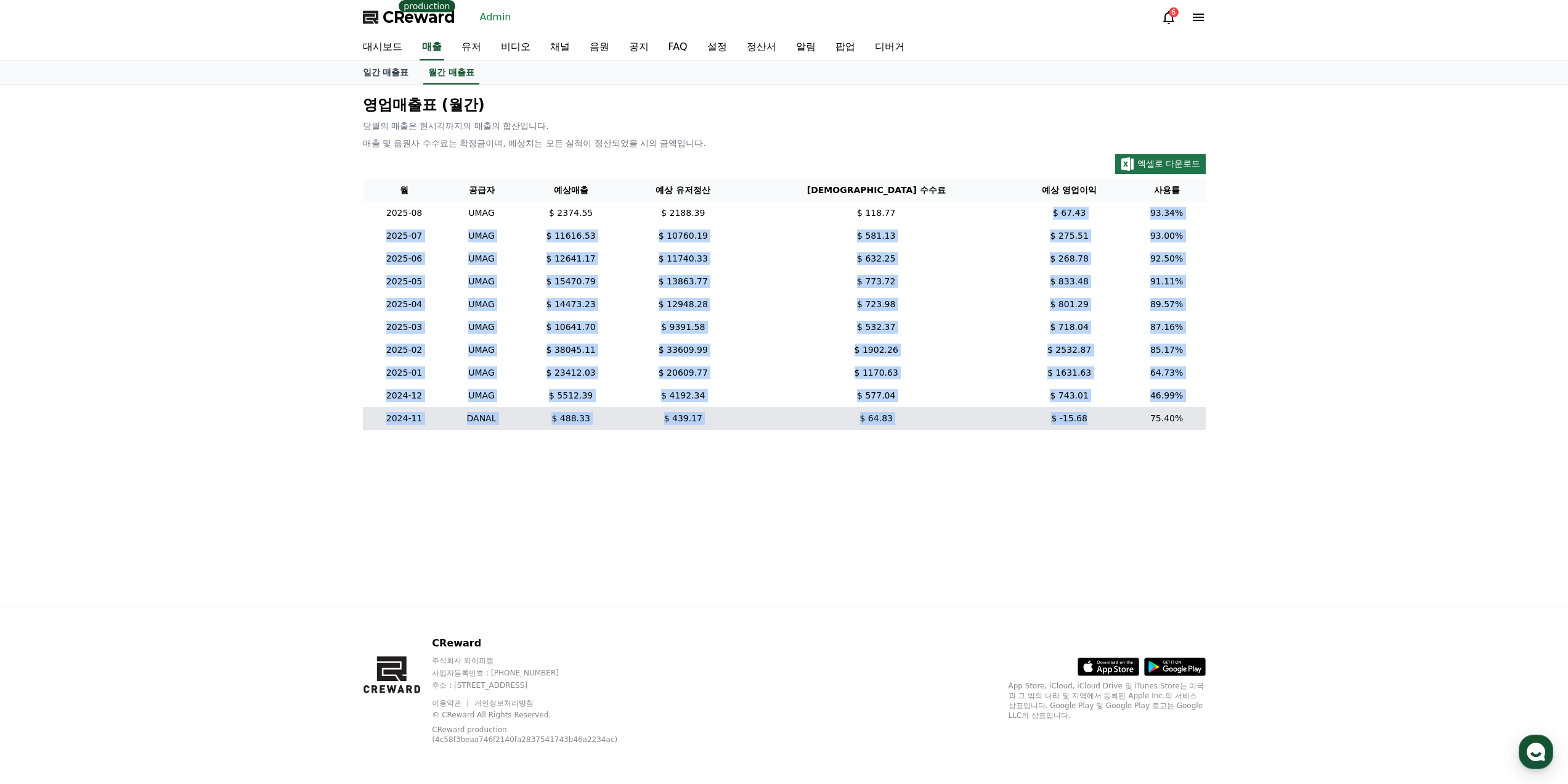
drag, startPoint x: 1057, startPoint y: 276, endPoint x: 1096, endPoint y: 423, distance: 152.1
click at [1096, 423] on table "월 공급자 예상매출 예상 유저정산 예상 음원사 수수료 예상 영업이익 사용률 2025-08 UMAG $ 2374.55 $ 2188.39 $ 11…" at bounding box center [784, 304] width 843 height 251
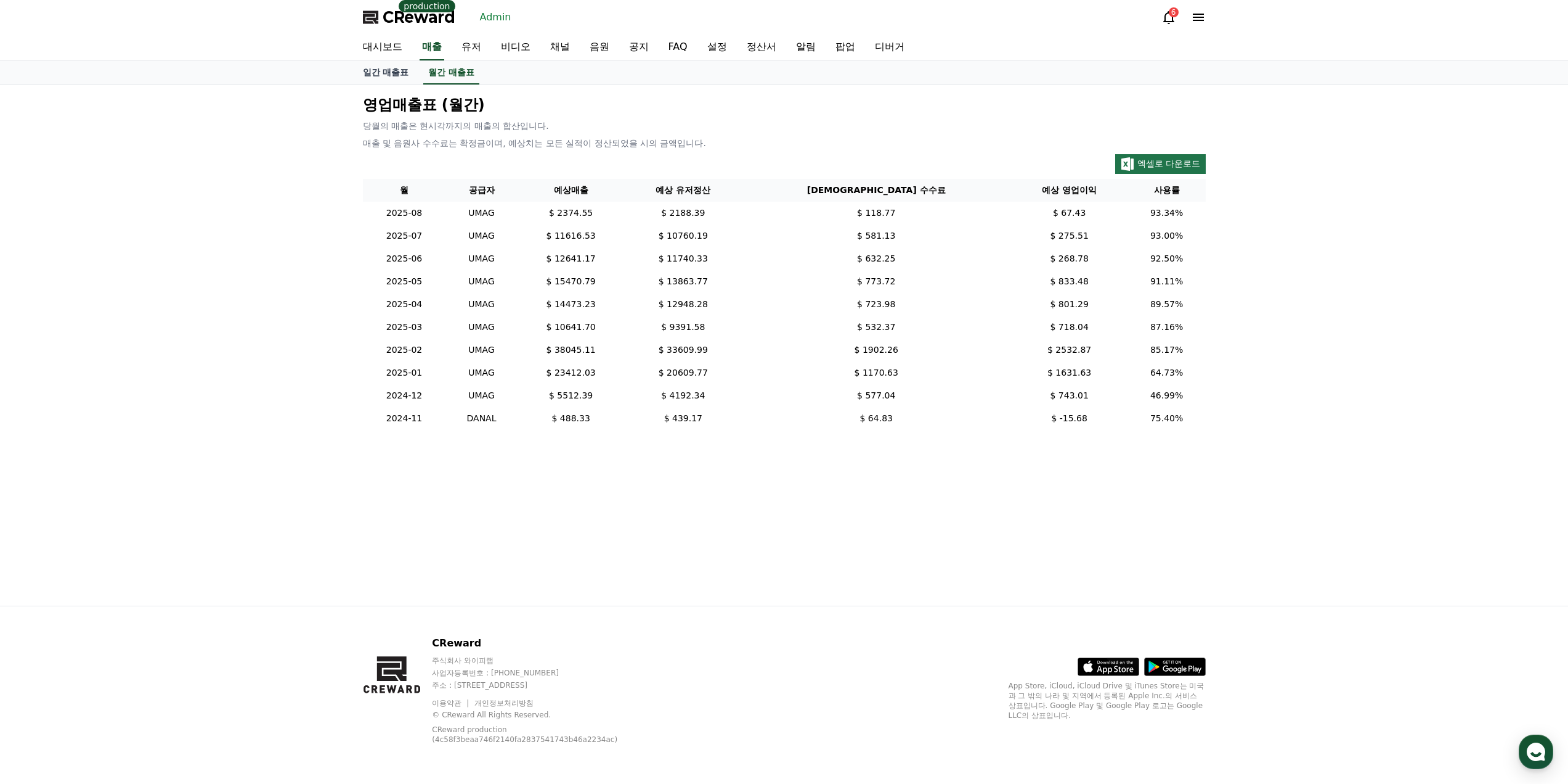
drag, startPoint x: 1088, startPoint y: 444, endPoint x: 1087, endPoint y: 434, distance: 10.0
click at [1088, 444] on div "영업매출표 (월간) 당월의 매출은 현시각까지의 매출의 합산입니다. 매출 및 음원사 수수료는 확정금이며, 예상치는 모든 실적이 정산되었을 시의 …" at bounding box center [784, 345] width 862 height 520
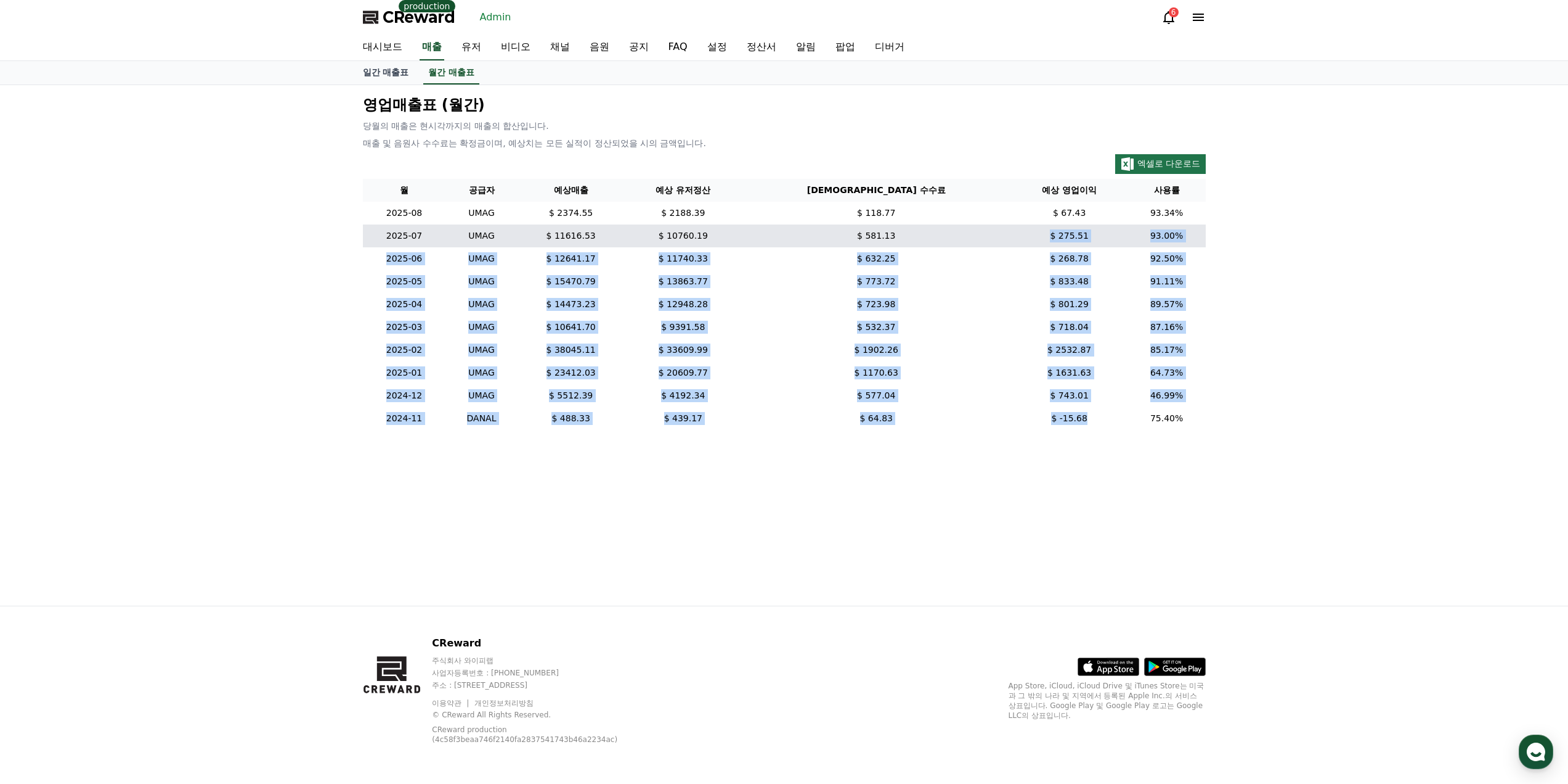
drag, startPoint x: 1084, startPoint y: 414, endPoint x: 1029, endPoint y: 227, distance: 194.9
click at [1029, 227] on table "월 공급자 예상매출 예상 유저정산 예상 음원사 수수료 예상 영업이익 사용률 2025-08 UMAG $ 2374.55 $ 2188.39 $ 11…" at bounding box center [784, 304] width 843 height 251
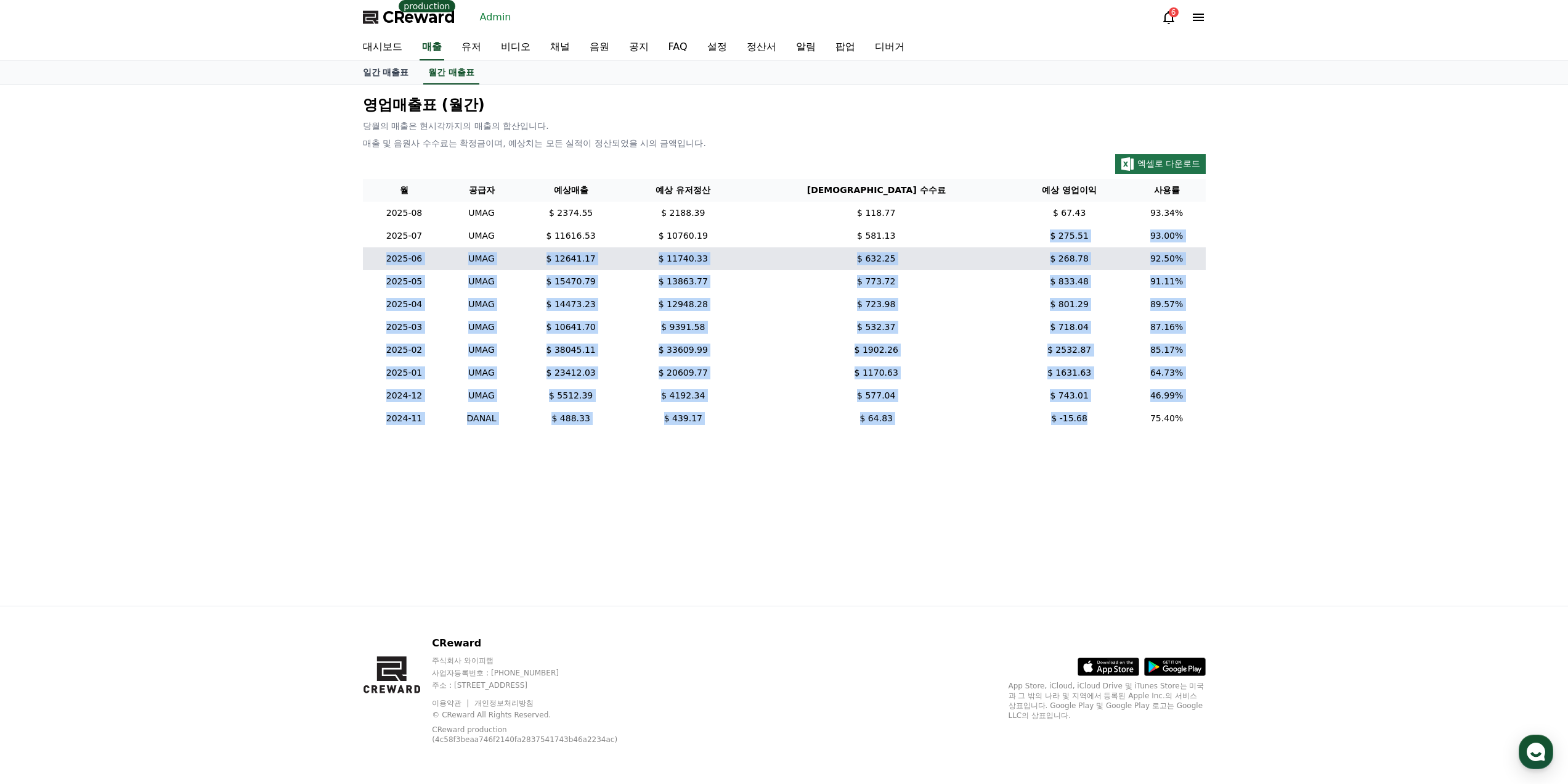
click at [1027, 256] on td "$ 268.78" at bounding box center [1069, 258] width 117 height 23
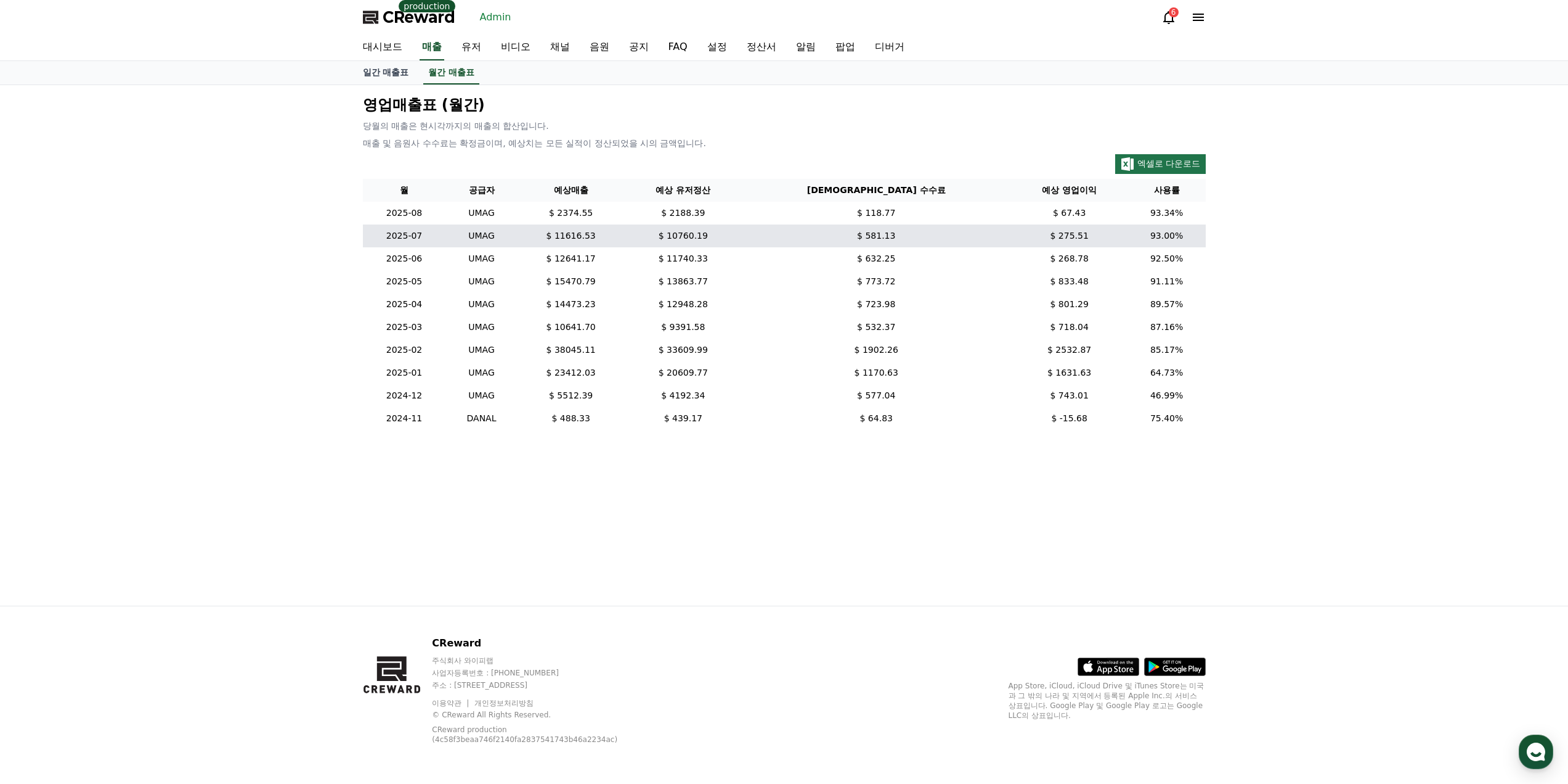
click at [1054, 237] on td "$ 275.51" at bounding box center [1069, 235] width 117 height 23
click at [396, 66] on link "일간 매출표" at bounding box center [386, 72] width 66 height 23
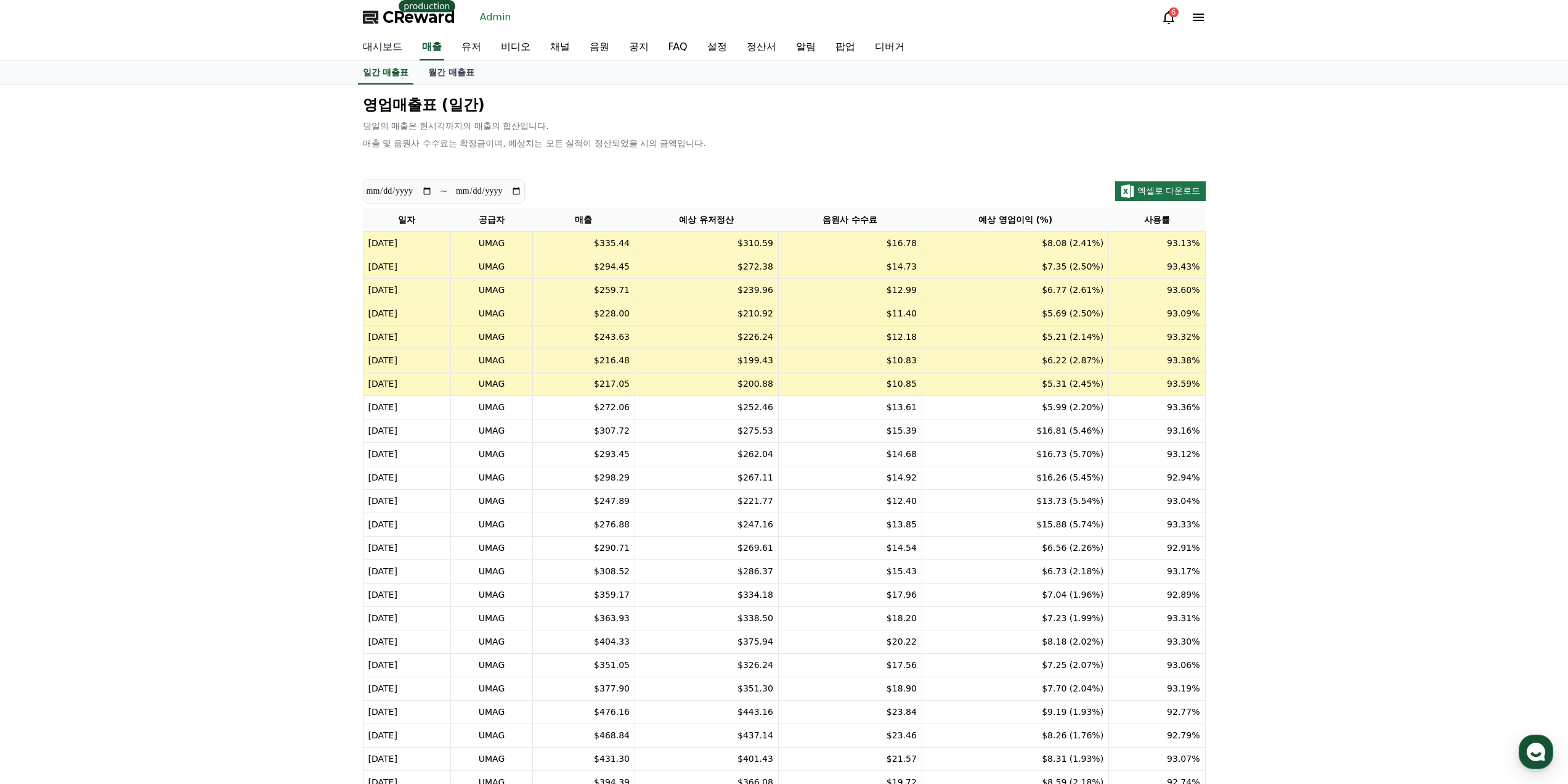
click at [390, 49] on link "대시보드" at bounding box center [383, 47] width 59 height 26
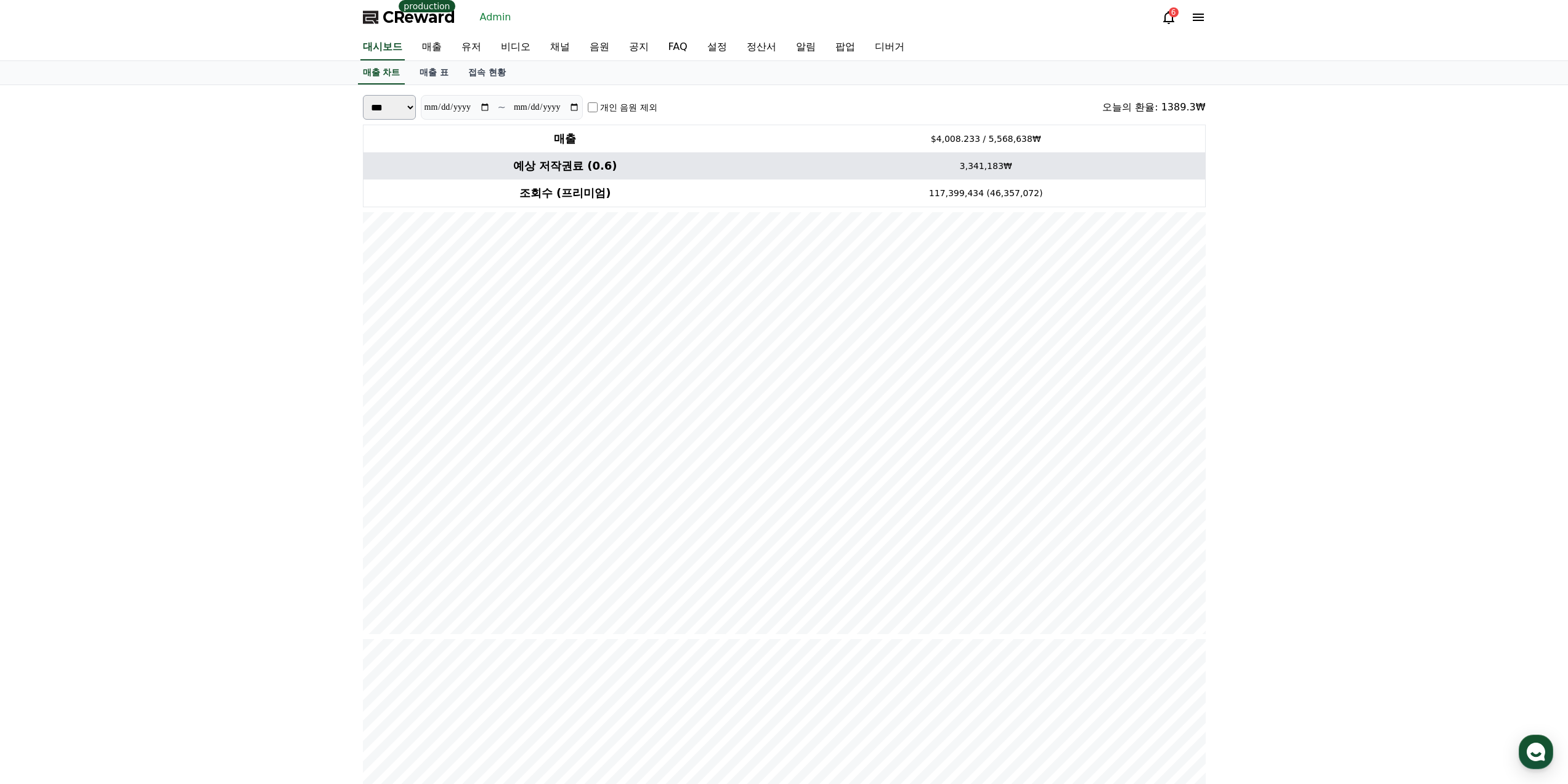
click at [519, 173] on h4 "예상 저작권료 (0.6)" at bounding box center [565, 166] width 394 height 18
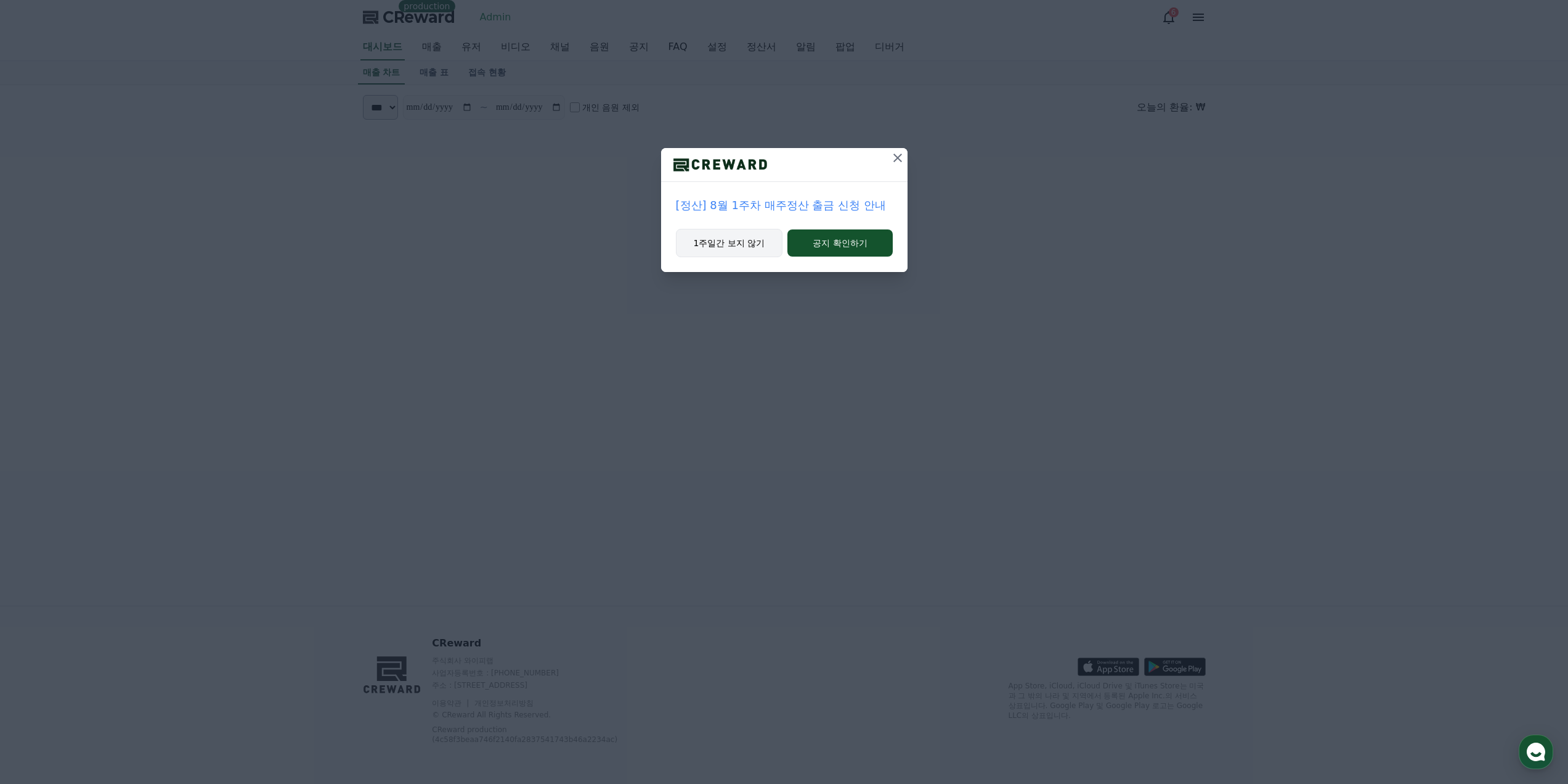
click at [737, 246] on button "1주일간 보지 않기" at bounding box center [730, 243] width 107 height 29
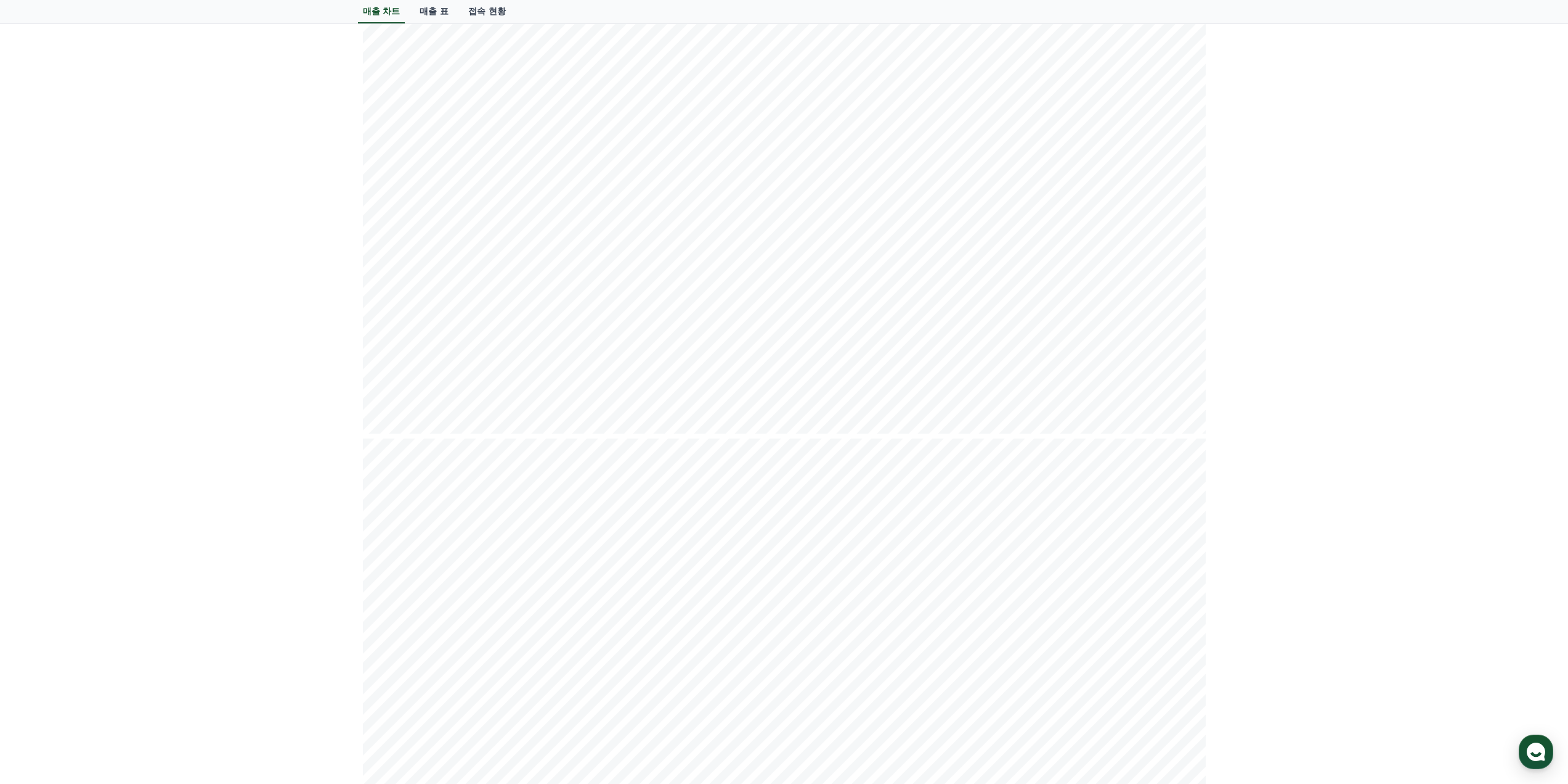
scroll to position [62, 0]
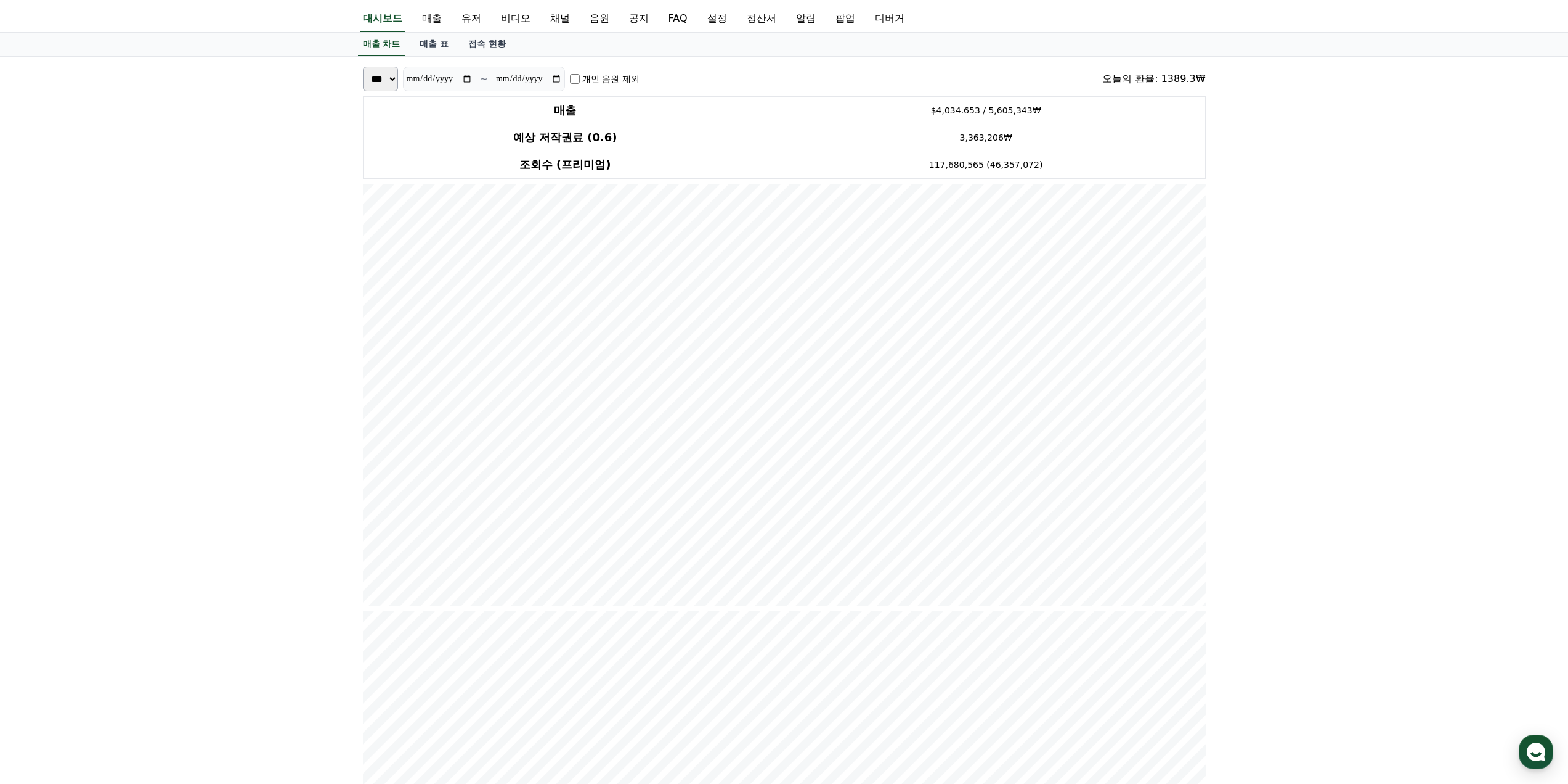
scroll to position [0, 0]
